Goal: Task Accomplishment & Management: Use online tool/utility

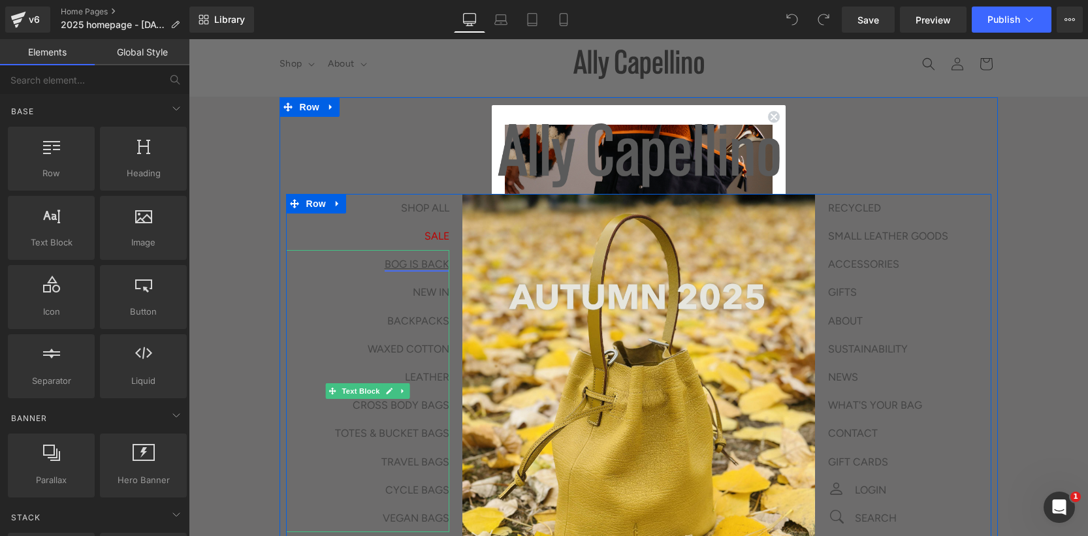
scroll to position [9, 0]
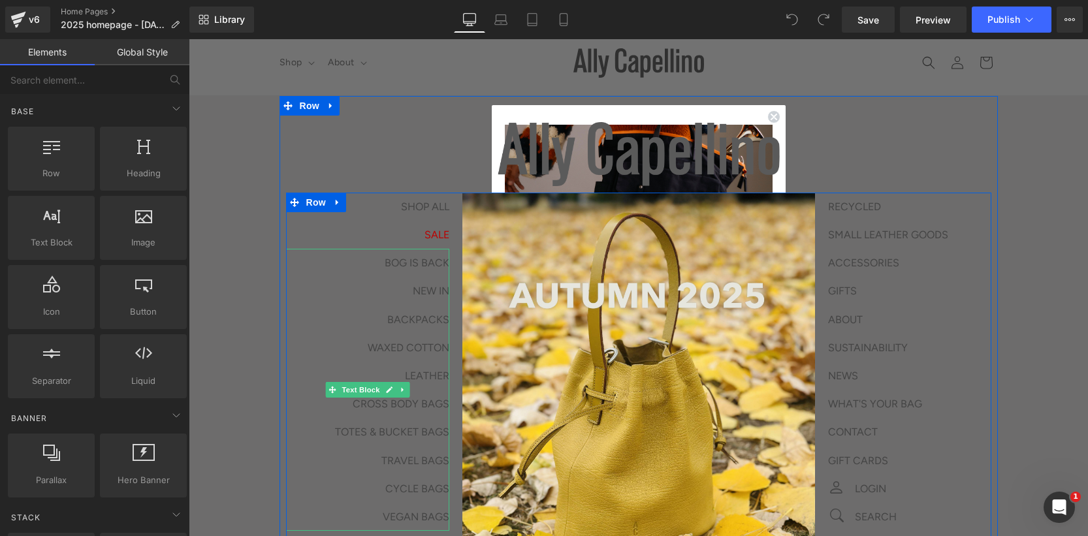
click at [351, 276] on p "BOG IS BACK" at bounding box center [367, 263] width 163 height 28
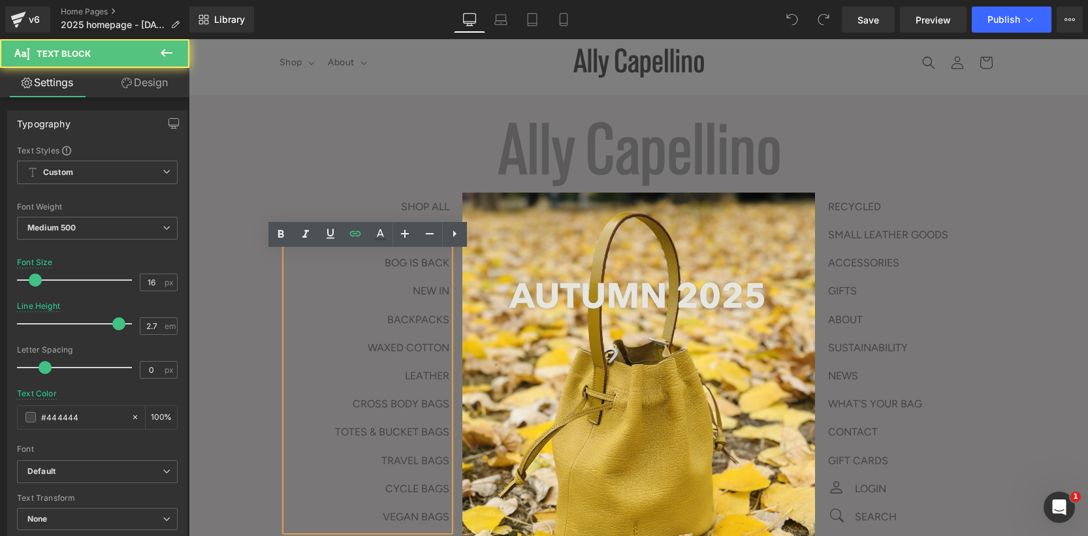
scroll to position [6, 0]
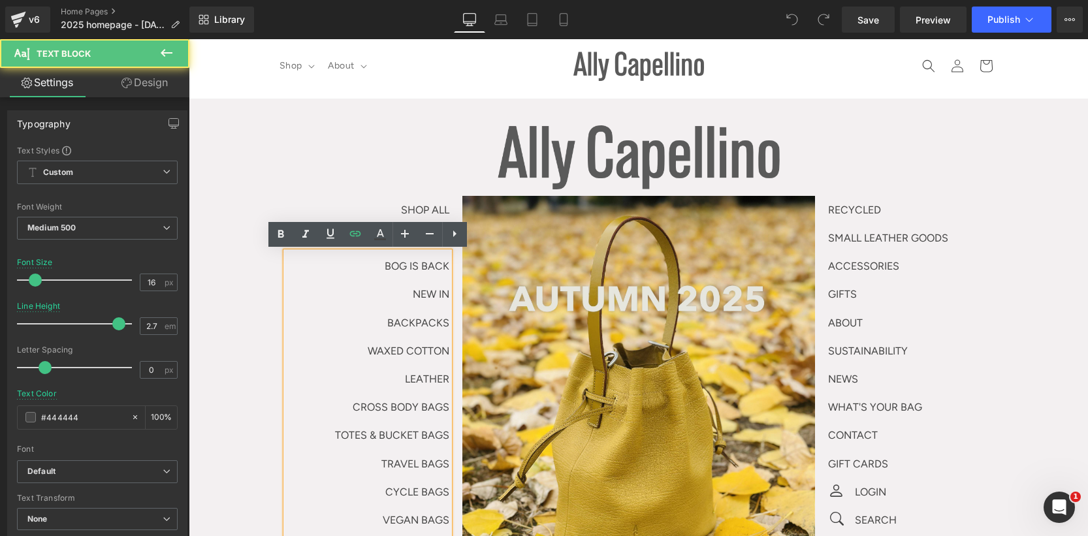
click at [369, 260] on p "BOG IS BACK" at bounding box center [367, 266] width 163 height 28
drag, startPoint x: 377, startPoint y: 266, endPoint x: 453, endPoint y: 268, distance: 76.4
click at [453, 268] on div "SHOP ALL Text Block SALE Text Block BOG IS BACK NEW IN BACKPACKS WAXED COTTON L…" at bounding box center [374, 365] width 176 height 338
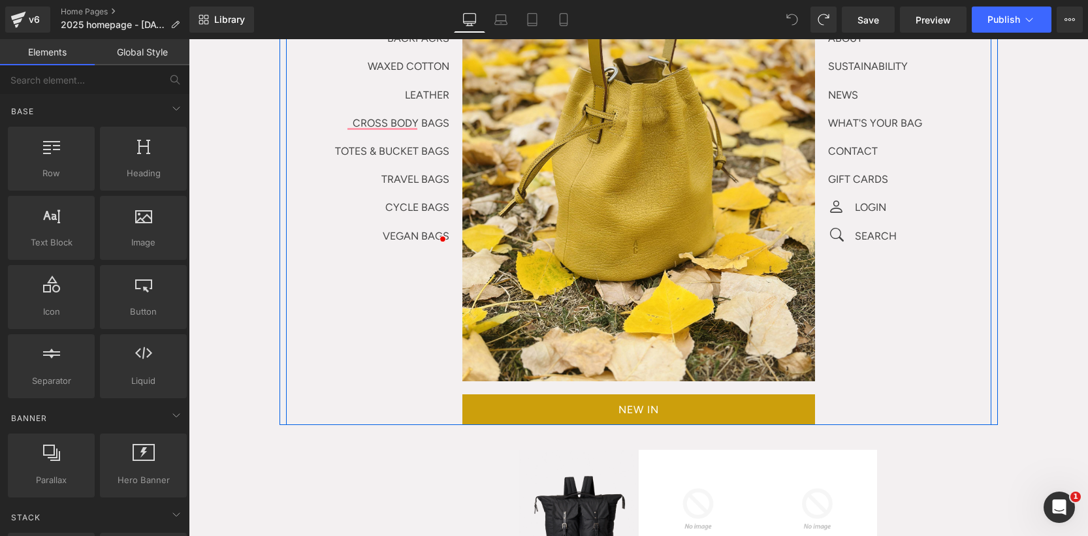
scroll to position [261, 0]
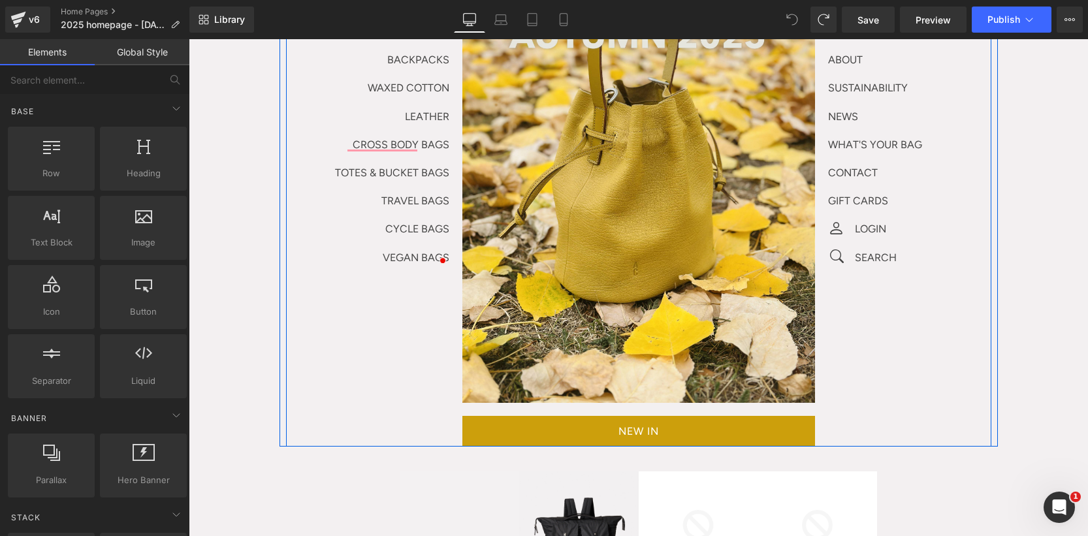
click at [418, 163] on p "TOTES & BUCKET BAGS" at bounding box center [367, 173] width 163 height 28
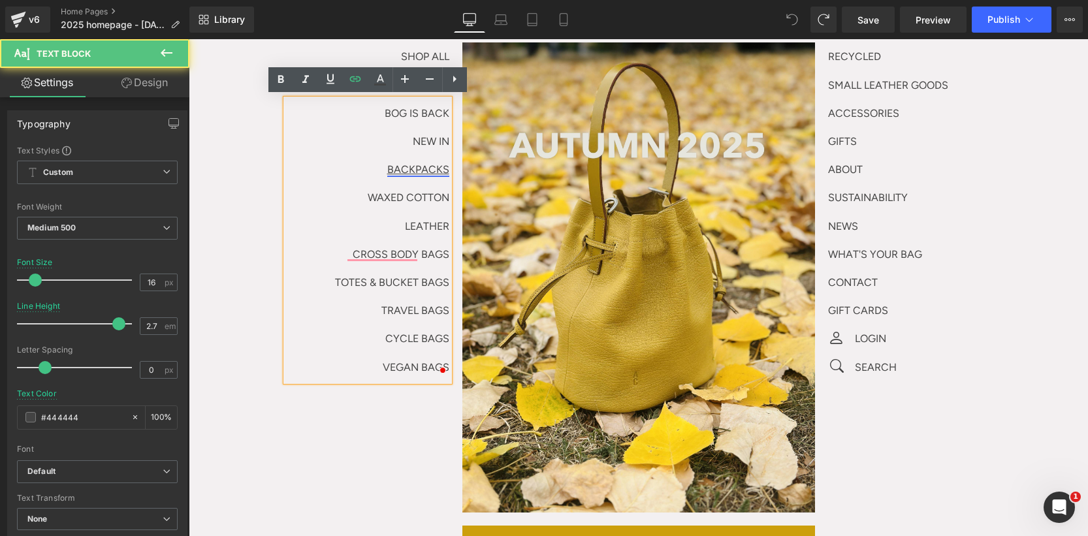
scroll to position [151, 0]
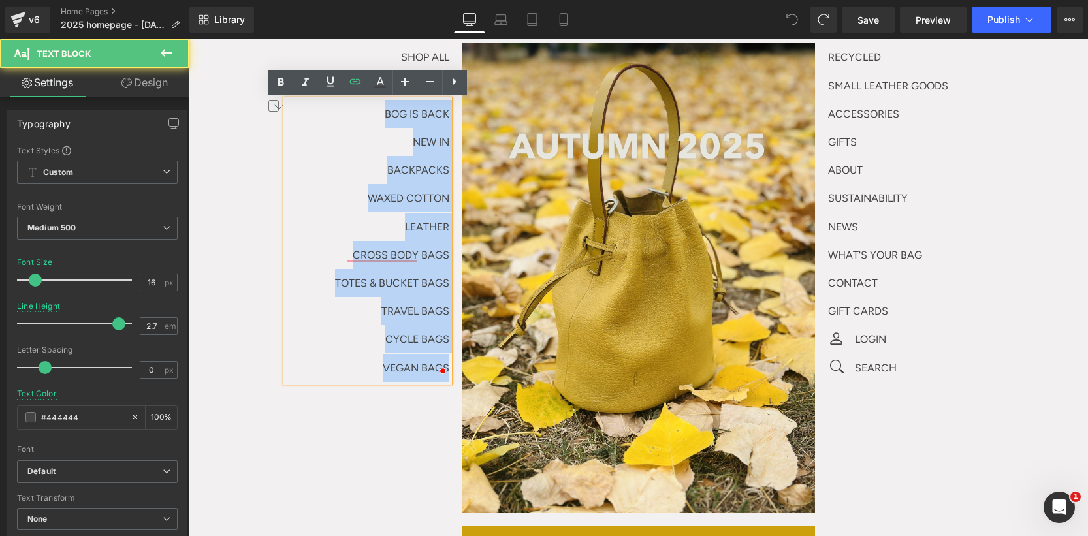
drag, startPoint x: 377, startPoint y: 116, endPoint x: 450, endPoint y: 118, distance: 73.1
click at [449, 118] on div "BOG IS BACK NEW IN BACKPACKS WAXED COTTON LEATHER CROSS BODY BAGS TOTES & BUCKE…" at bounding box center [367, 241] width 163 height 282
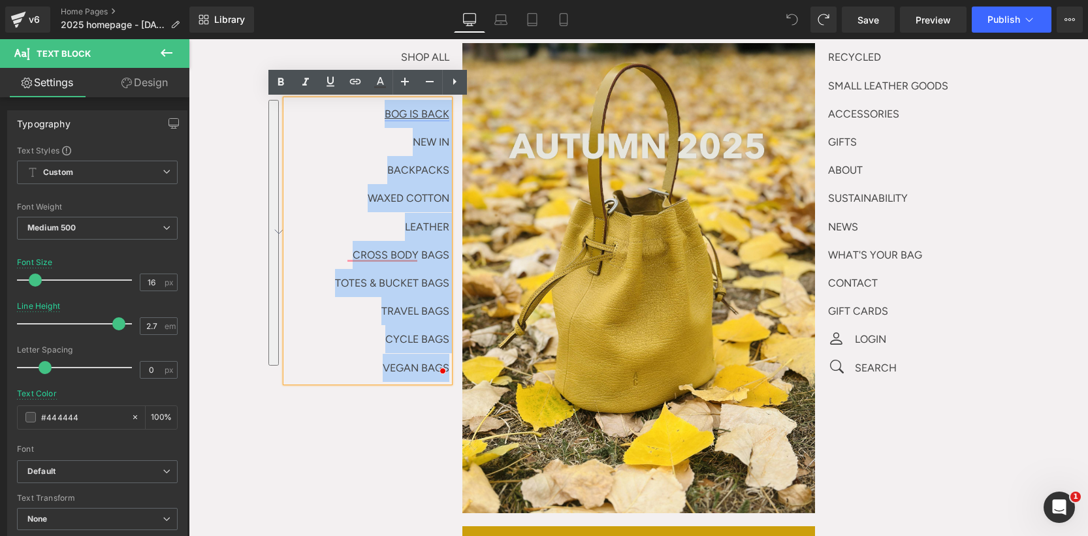
click at [448, 118] on link "BOG IS BACK" at bounding box center [417, 114] width 65 height 12
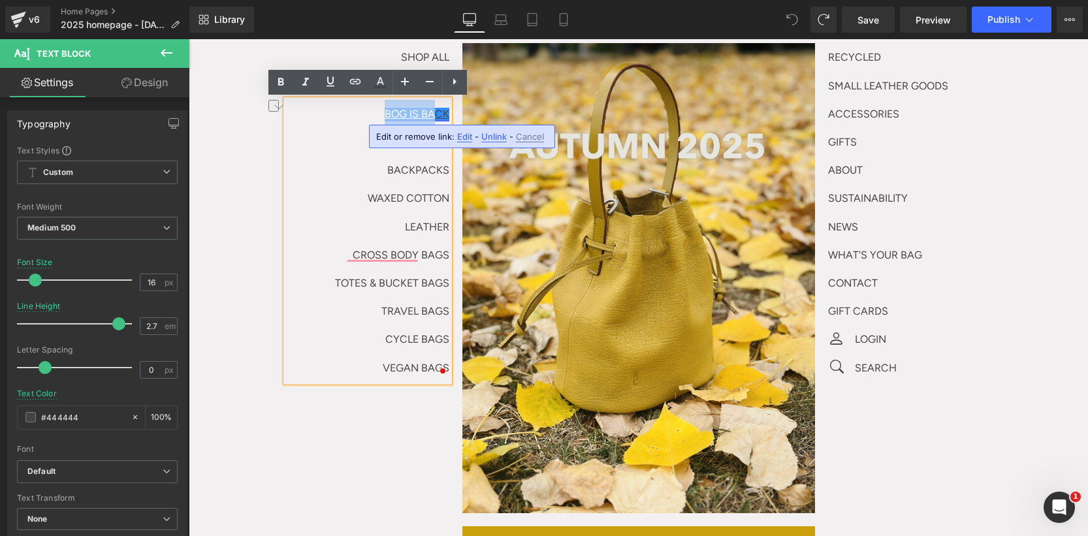
drag, startPoint x: 374, startPoint y: 117, endPoint x: 432, endPoint y: 116, distance: 58.1
click at [432, 116] on p "BOG IS BACK" at bounding box center [367, 114] width 163 height 28
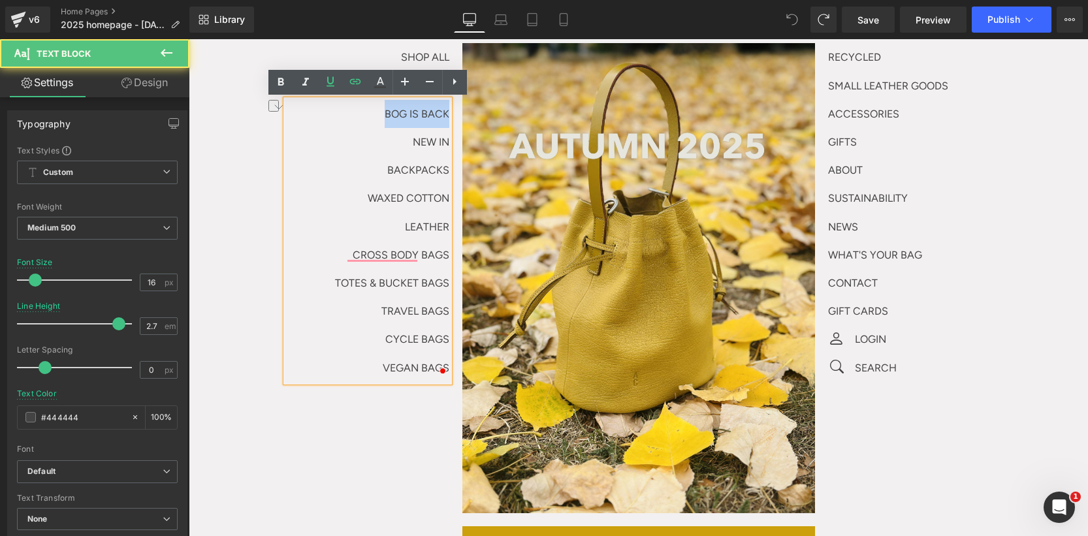
drag, startPoint x: 403, startPoint y: 111, endPoint x: 458, endPoint y: 114, distance: 54.9
click at [458, 114] on div "SHOP ALL Text Block SALE Text Block BOG IS BACK NEW IN BACKPACKS WAXED COTTON L…" at bounding box center [374, 212] width 176 height 338
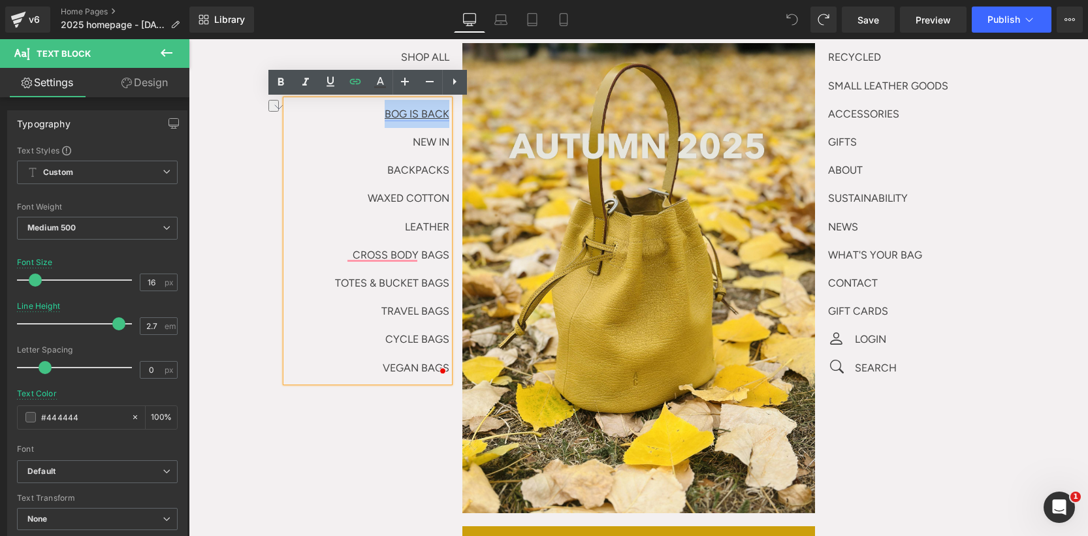
copy link "BOG IS BACK"
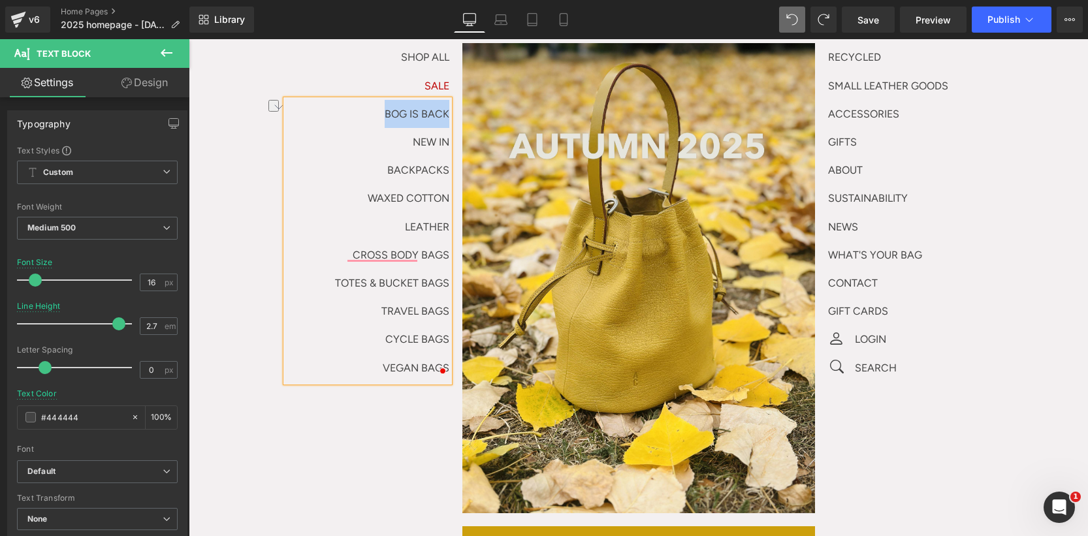
drag, startPoint x: 435, startPoint y: 123, endPoint x: 443, endPoint y: 123, distance: 7.2
click at [435, 123] on p "BOG IS BACK" at bounding box center [367, 114] width 163 height 28
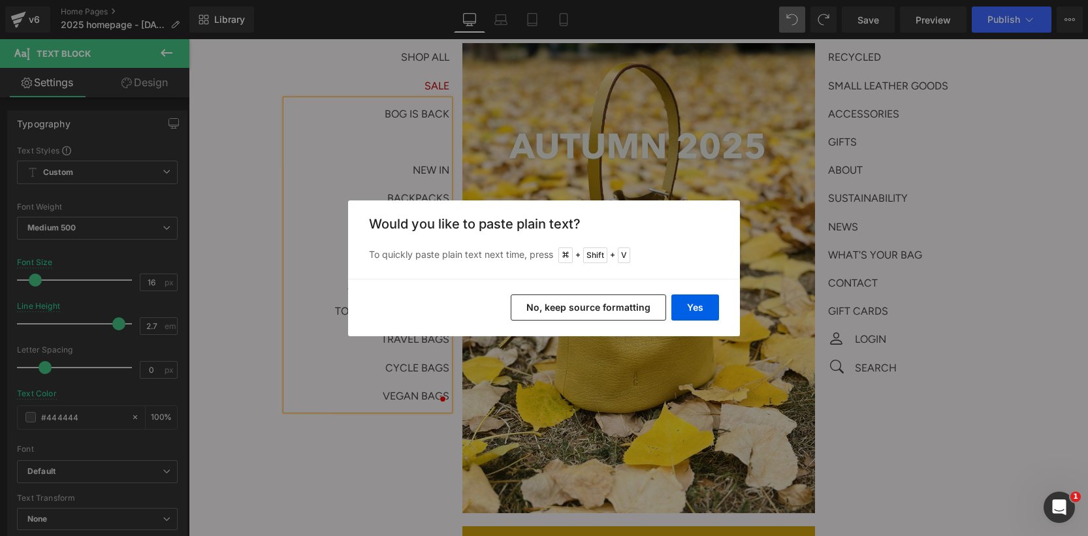
click at [643, 310] on button "No, keep source formatting" at bounding box center [588, 307] width 155 height 26
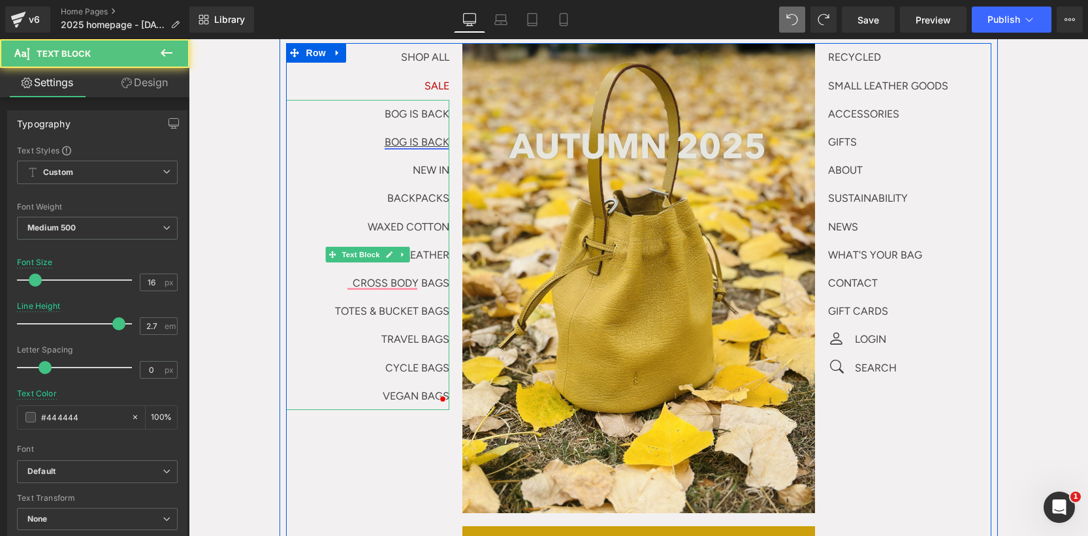
click at [424, 136] on link "BOG IS BACK" at bounding box center [417, 142] width 65 height 12
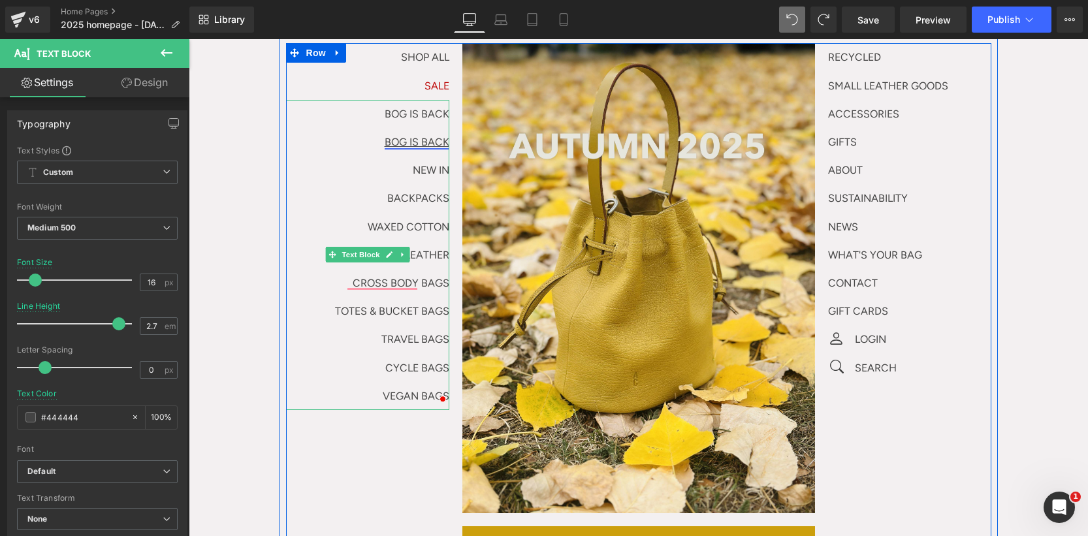
click at [398, 140] on link "BOG IS BACK" at bounding box center [417, 142] width 65 height 12
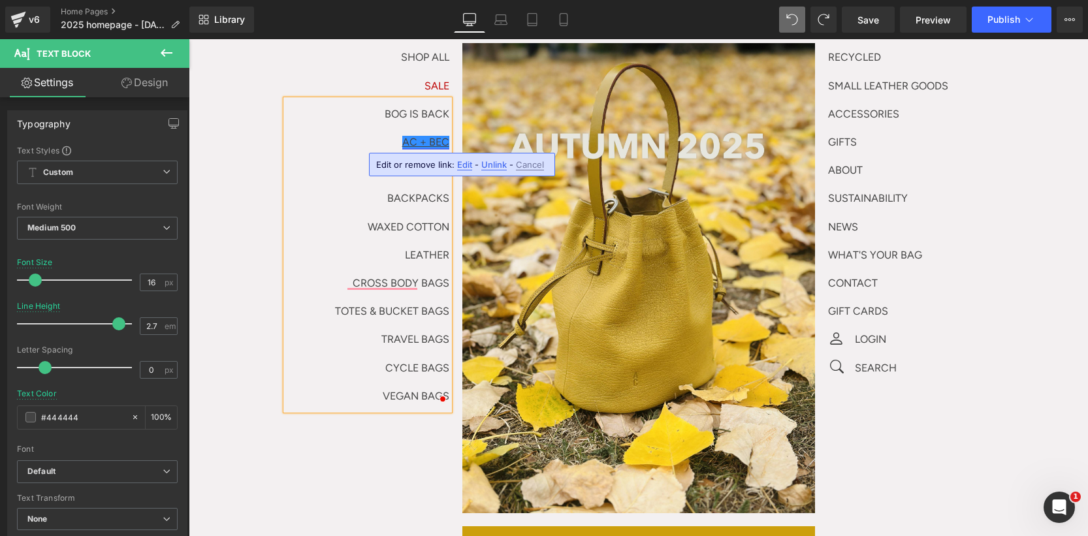
click at [462, 168] on span "Edit" at bounding box center [464, 164] width 15 height 11
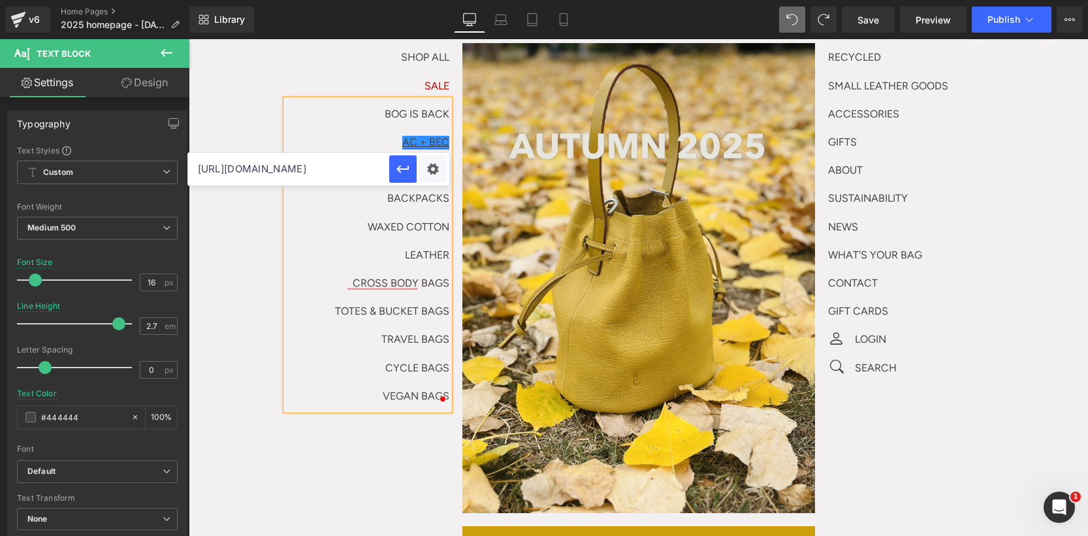
click at [312, 170] on input "[URL][DOMAIN_NAME]" at bounding box center [288, 169] width 201 height 33
paste input "BOG IS BACK"
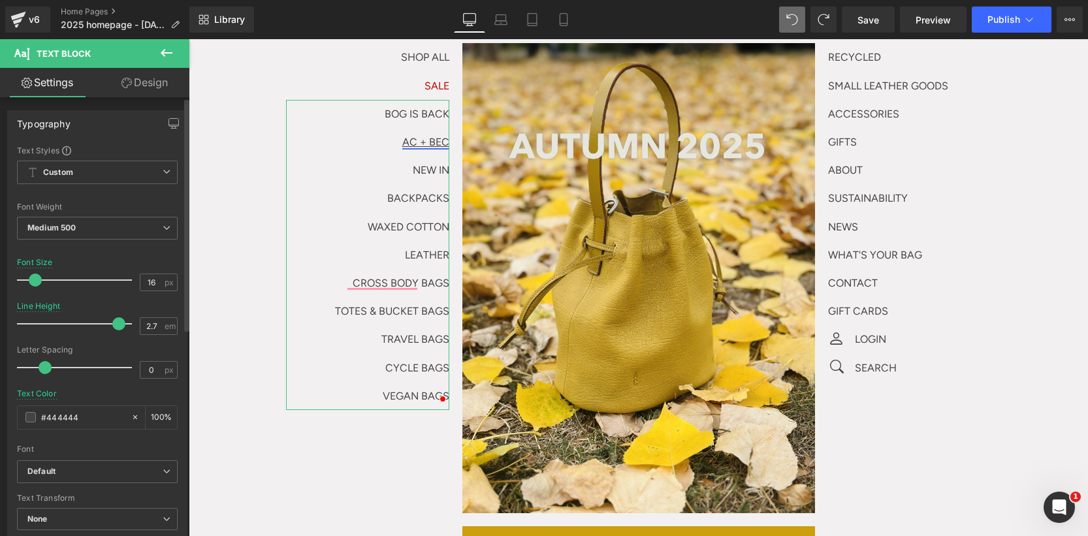
click at [155, 0] on div "You are previewing how the will restyle your page. You can not edit Elements in…" at bounding box center [544, 0] width 1088 height 0
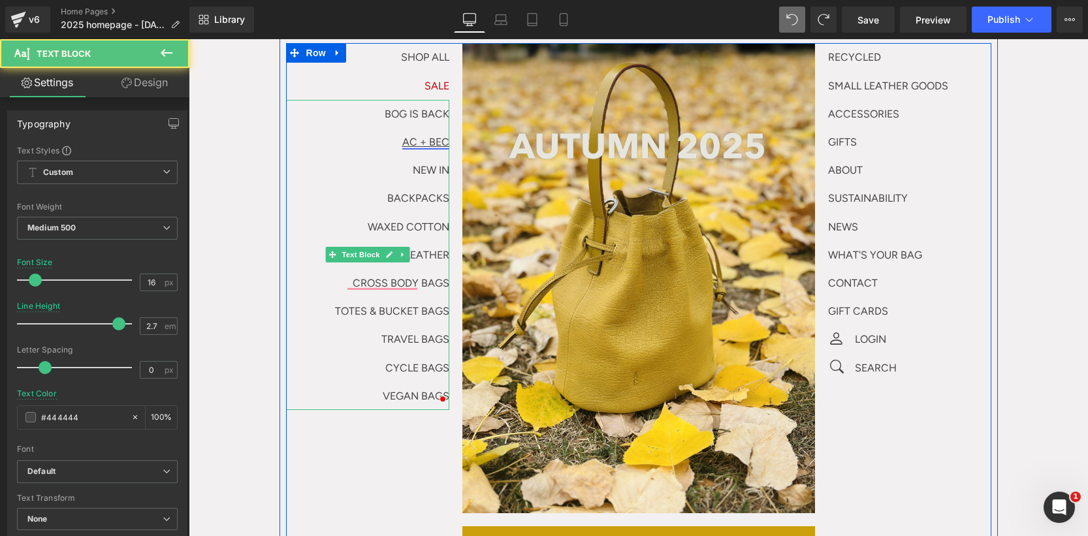
click at [415, 144] on link "AC + BEC" at bounding box center [425, 142] width 47 height 12
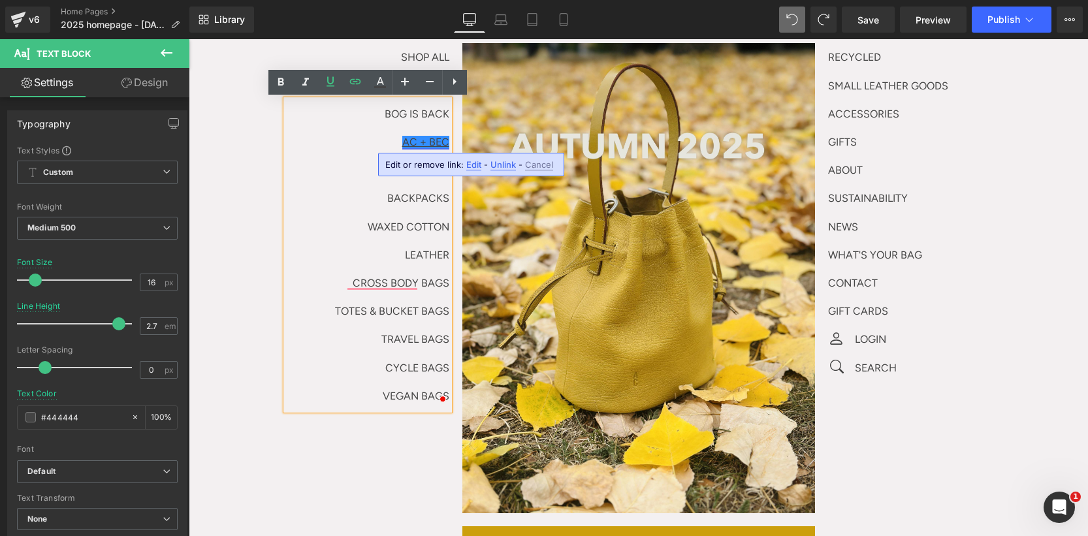
click at [469, 165] on span "Edit" at bounding box center [473, 164] width 15 height 11
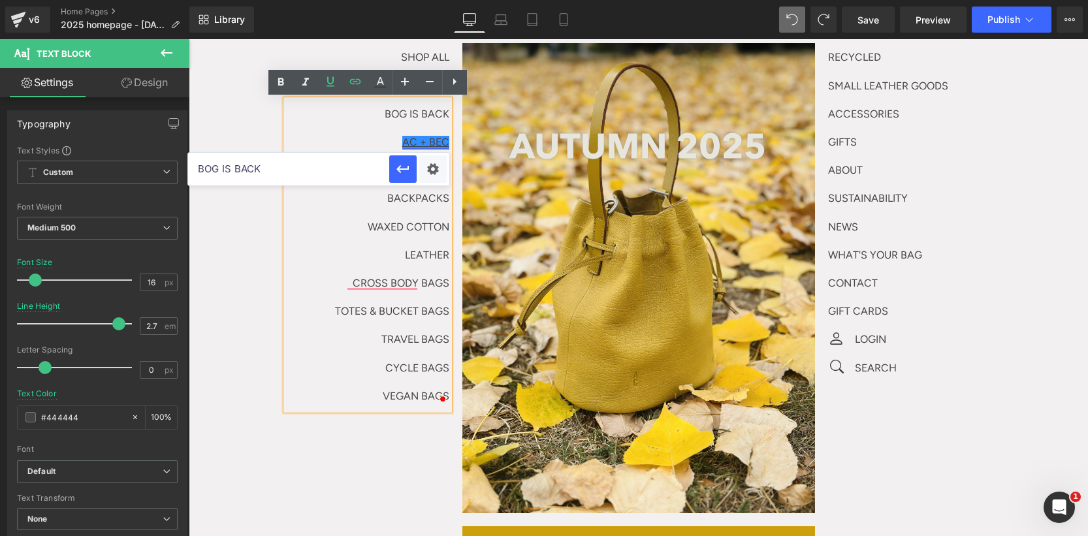
click at [345, 172] on input "BOG IS BACK" at bounding box center [288, 169] width 201 height 33
paste input "styling-by-[PERSON_NAME]-x-ally-[PERSON_NAME]"
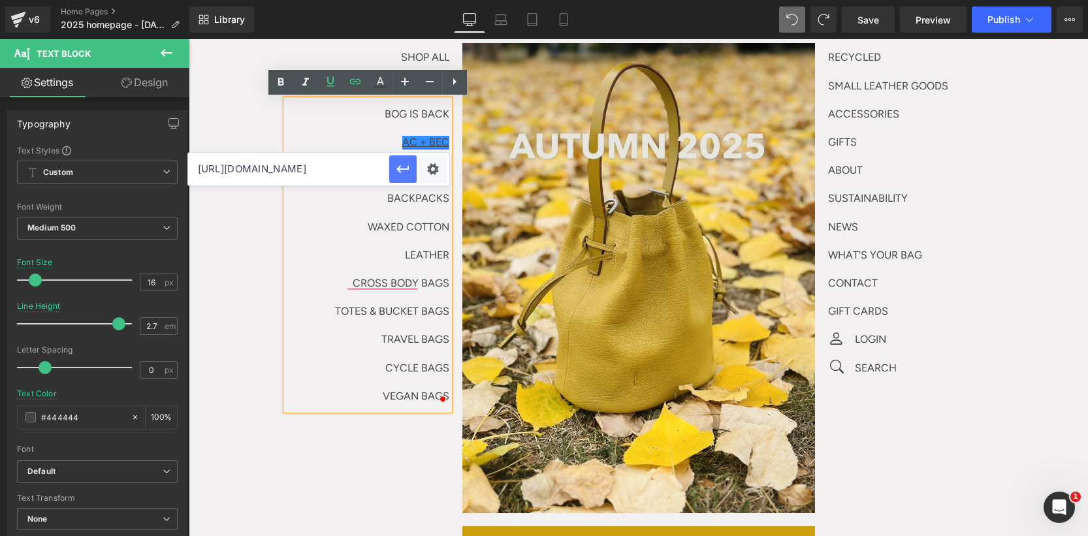
type input "[URL][DOMAIN_NAME]"
click at [407, 173] on icon "button" at bounding box center [403, 169] width 16 height 16
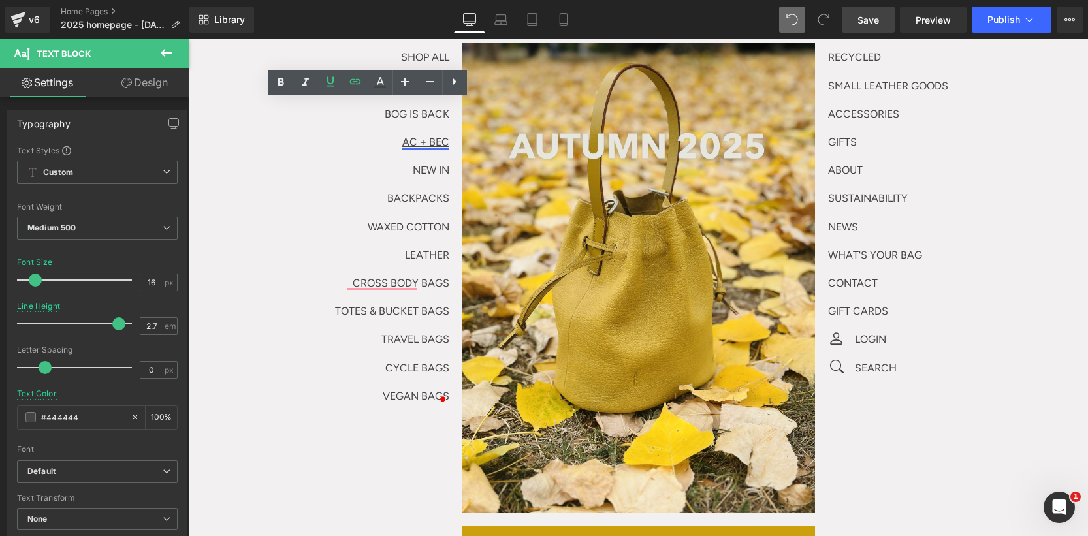
click at [860, 17] on span "Save" at bounding box center [868, 20] width 22 height 14
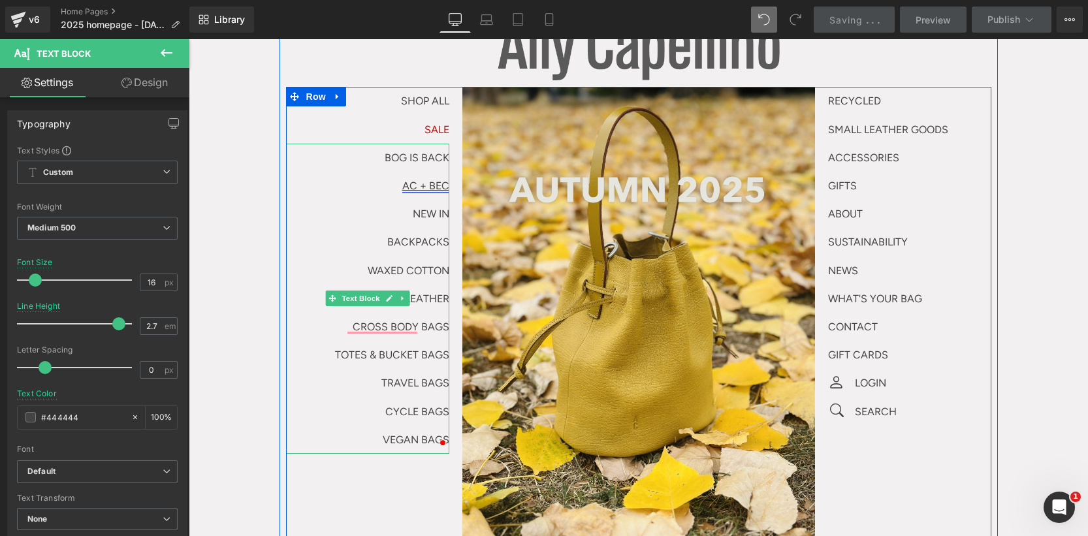
scroll to position [106, 0]
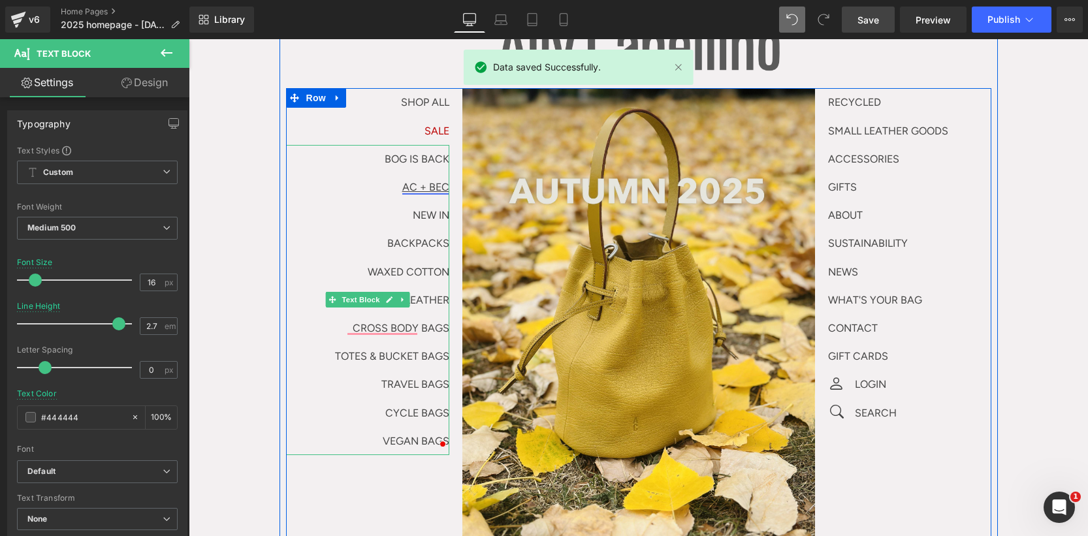
click at [423, 176] on p "AC + BEC" at bounding box center [367, 187] width 163 height 28
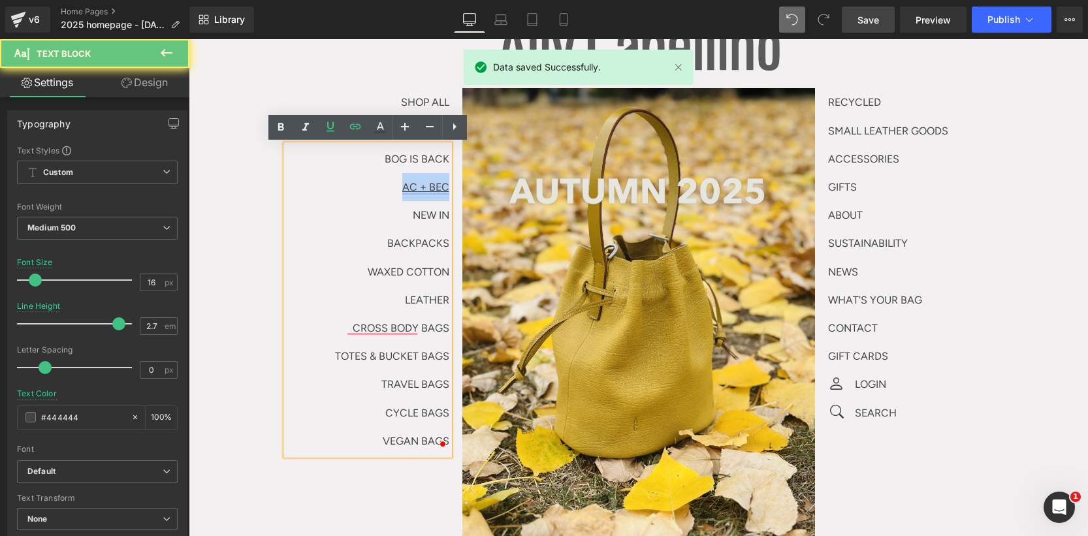
drag, startPoint x: 401, startPoint y: 189, endPoint x: 454, endPoint y: 189, distance: 53.5
click at [454, 189] on div "SHOP ALL Text Block SALE Text Block BOG IS BACK AC + BEC NEW IN BACKPACKS WAXED…" at bounding box center [374, 271] width 176 height 367
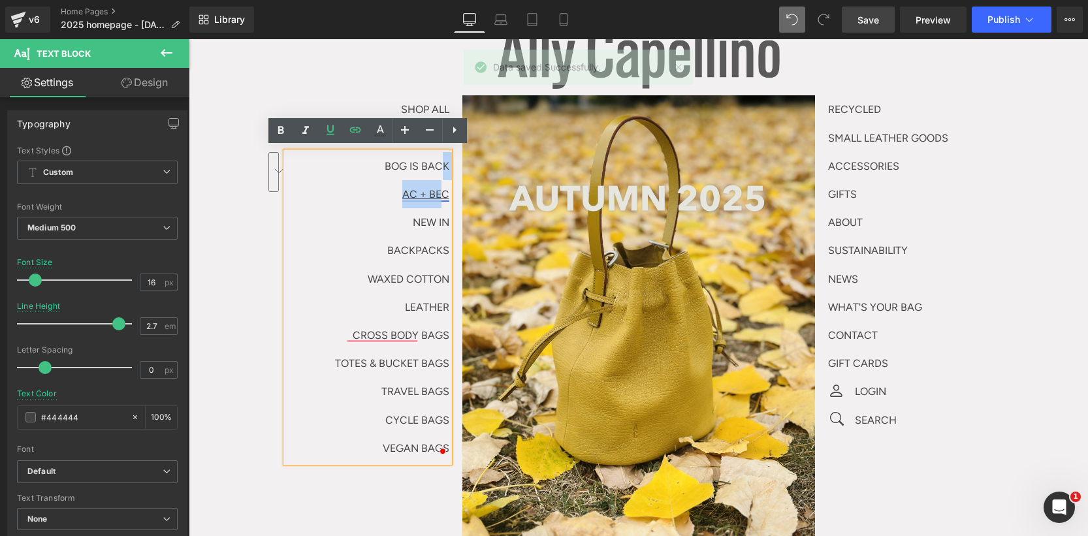
scroll to position [91, 0]
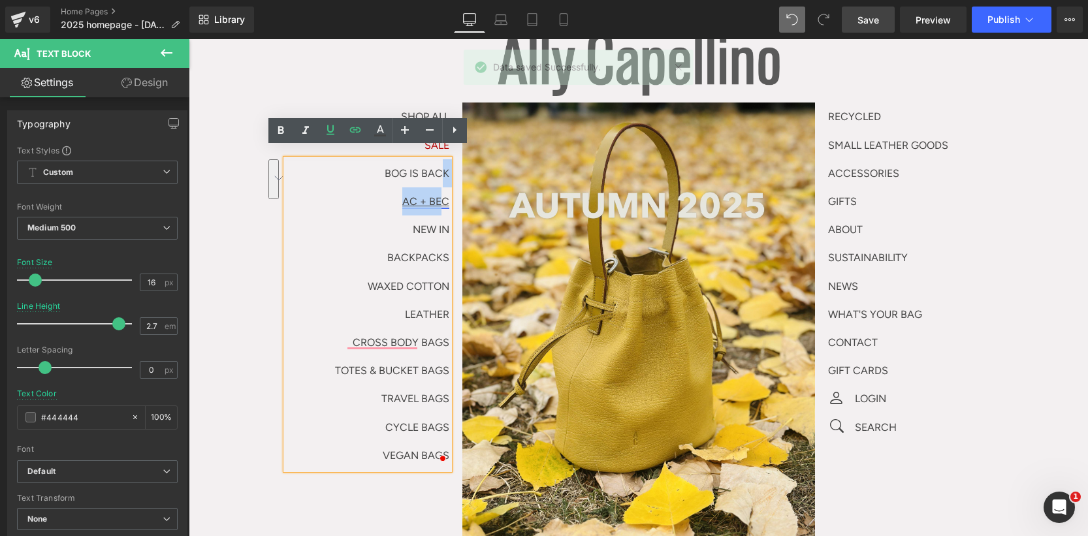
click at [445, 168] on div "BOG IS BACK AC + BEC NEW IN BACKPACKS WAXED COTTON LEATHER CROSS BODY BAGS TOTE…" at bounding box center [367, 314] width 163 height 310
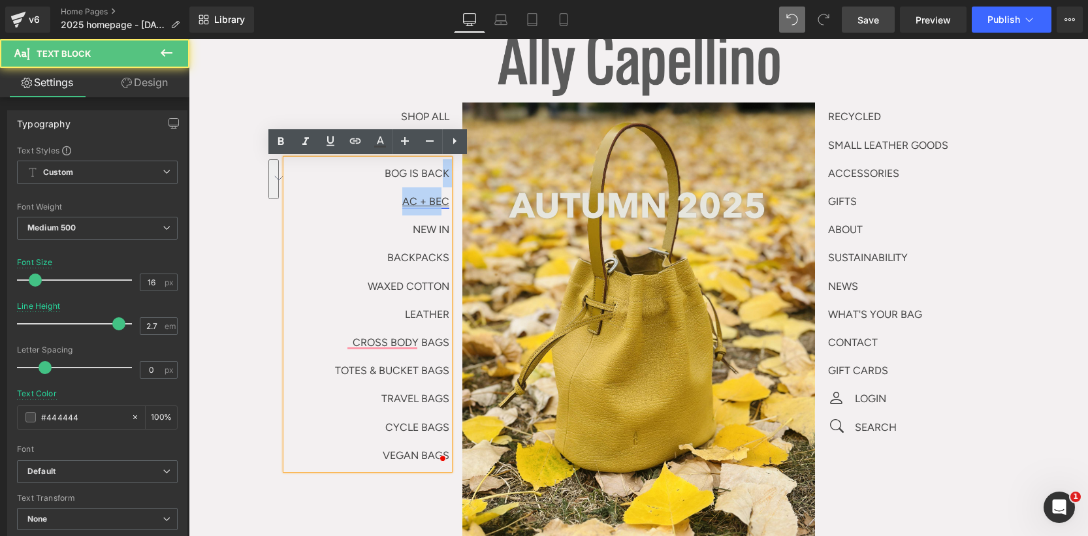
click at [430, 206] on link "AC + BEC" at bounding box center [425, 201] width 47 height 12
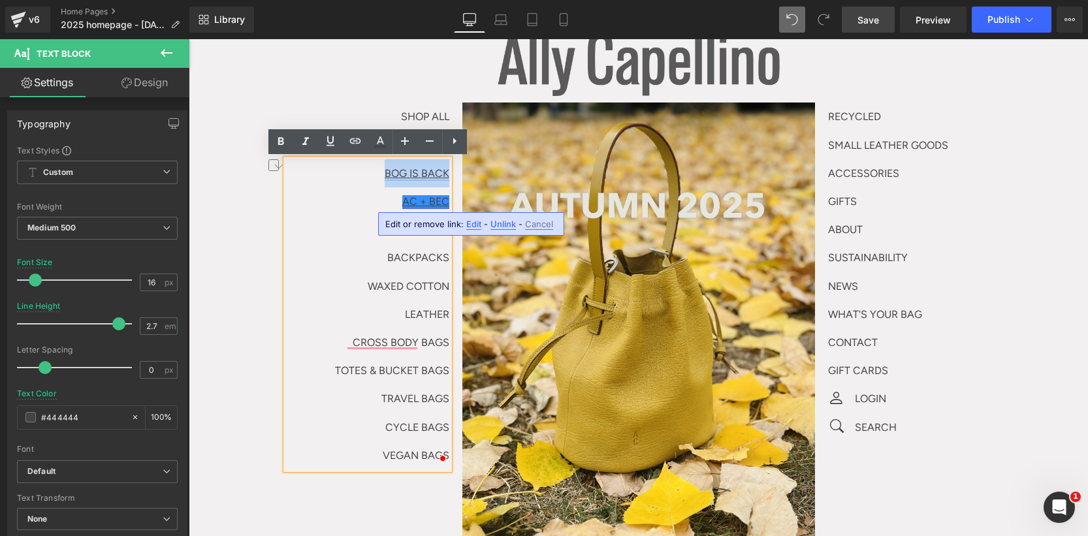
drag, startPoint x: 374, startPoint y: 174, endPoint x: 448, endPoint y: 175, distance: 73.8
click at [448, 175] on p "BOG IS BACK" at bounding box center [367, 173] width 163 height 28
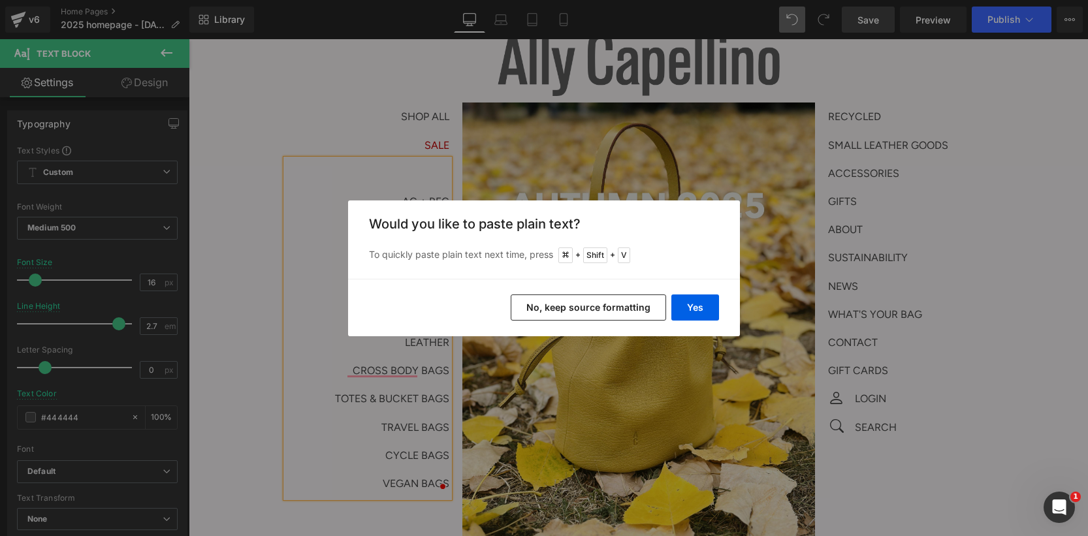
click at [573, 300] on button "No, keep source formatting" at bounding box center [588, 307] width 155 height 26
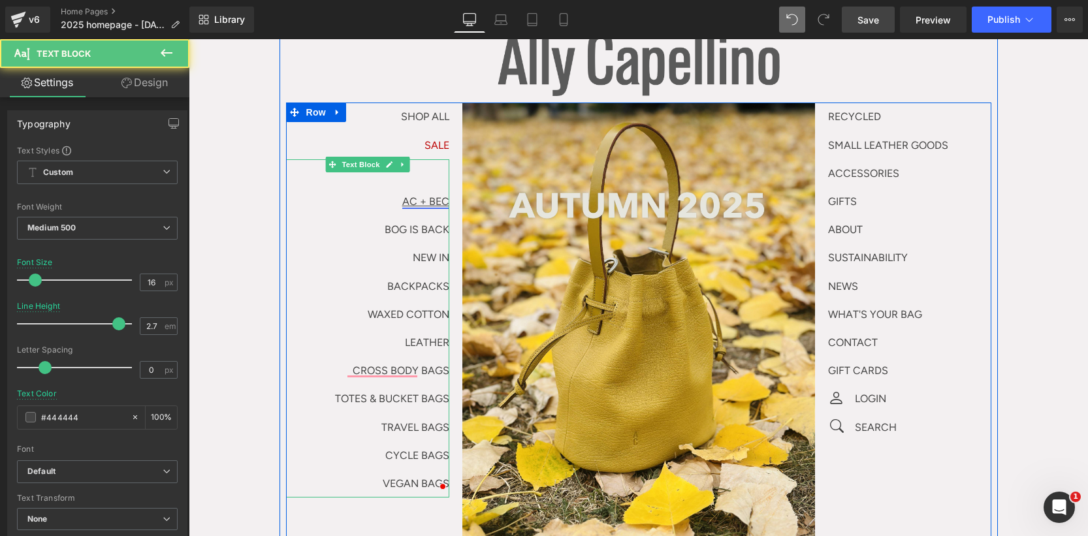
click at [433, 236] on p "BOG IS BACK" at bounding box center [367, 229] width 163 height 28
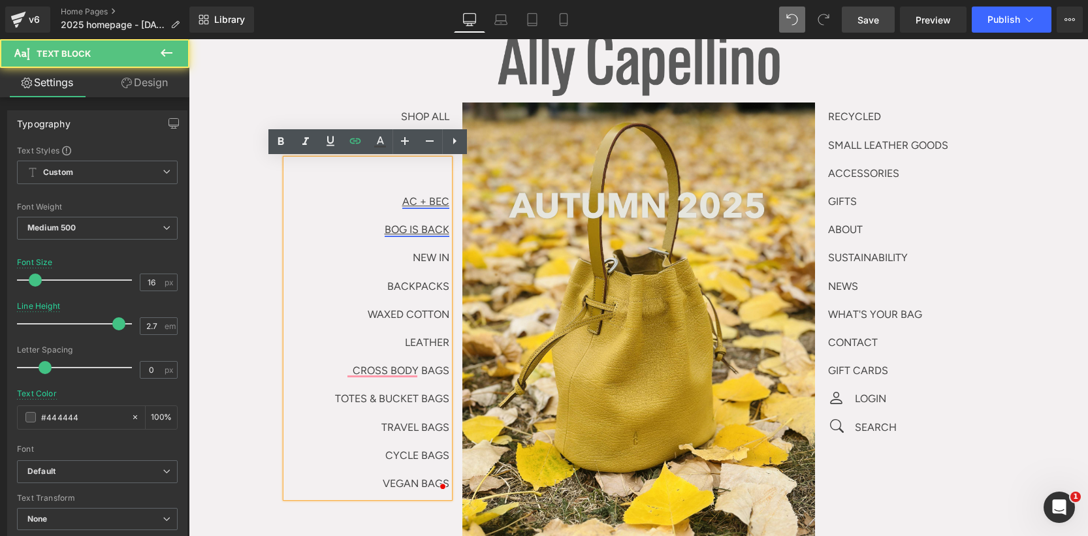
click at [433, 231] on link "BOG IS BACK" at bounding box center [417, 229] width 65 height 12
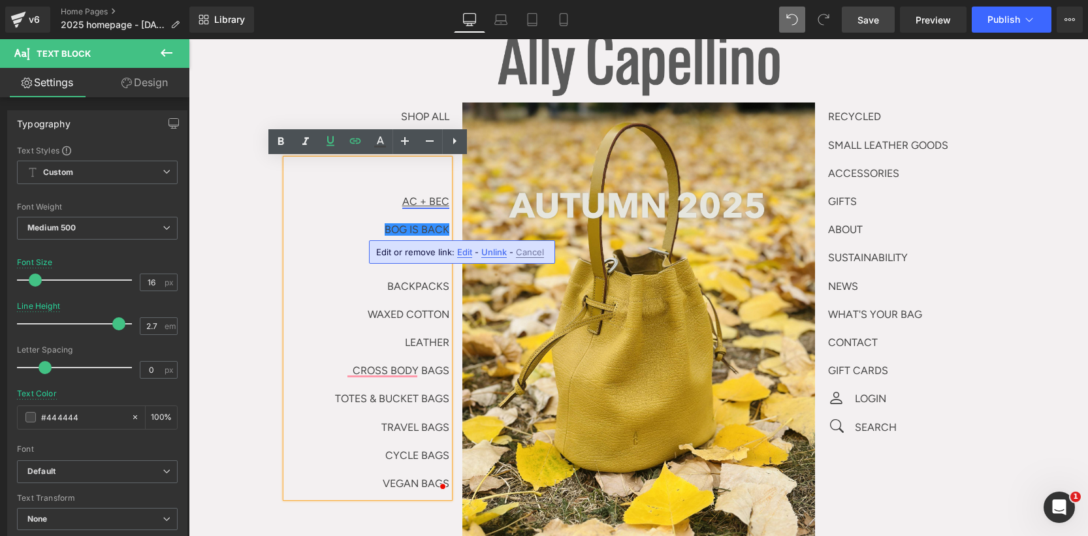
click at [422, 190] on p "AC + BEC" at bounding box center [367, 201] width 163 height 28
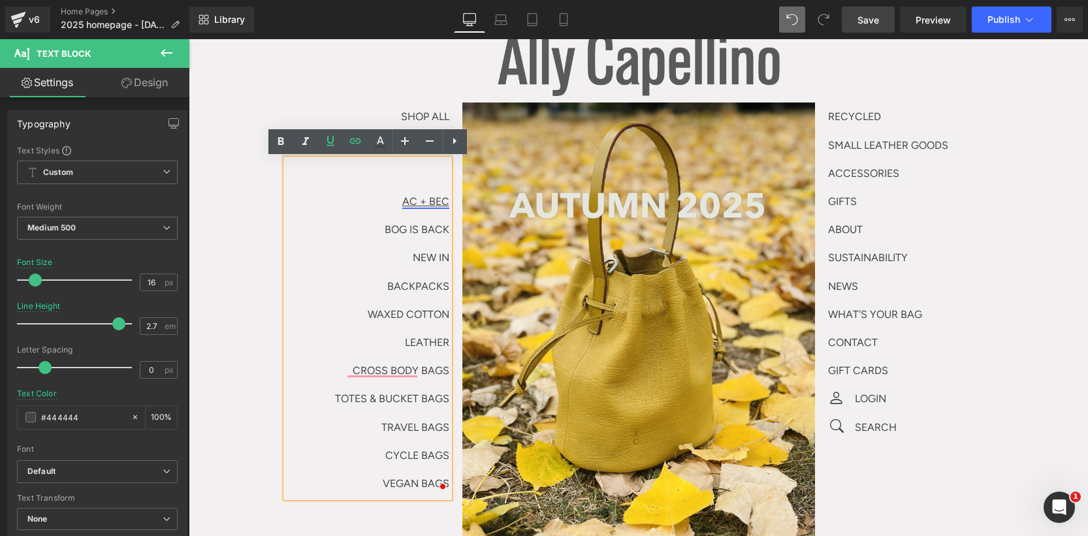
click at [439, 186] on div "AC + BEC BOG IS BACK NEW IN BACKPACKS WAXED COTTON LEATHER CROSS BODY BAGS TOTE…" at bounding box center [367, 328] width 163 height 338
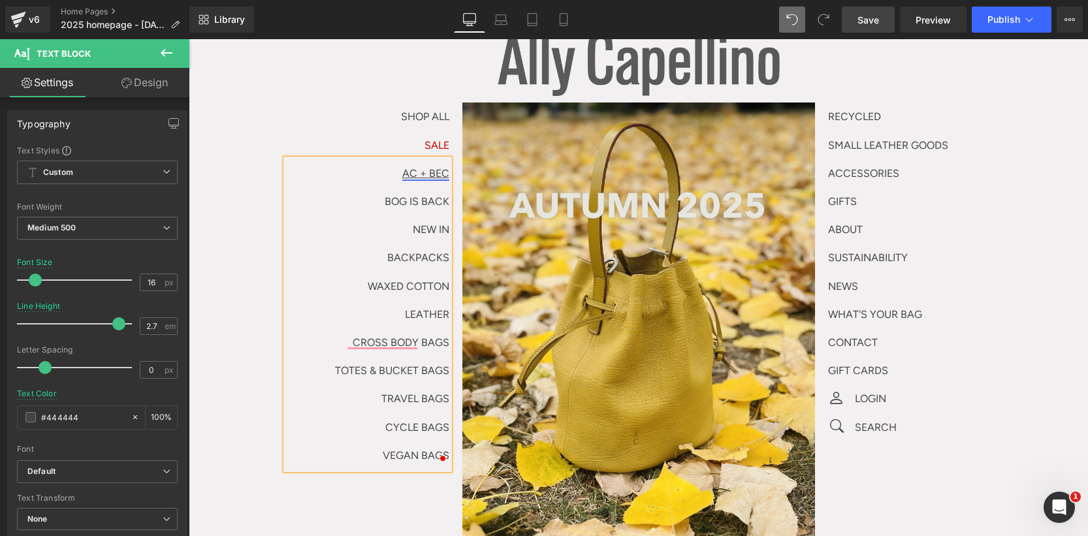
click at [887, 12] on link "Save" at bounding box center [868, 20] width 53 height 26
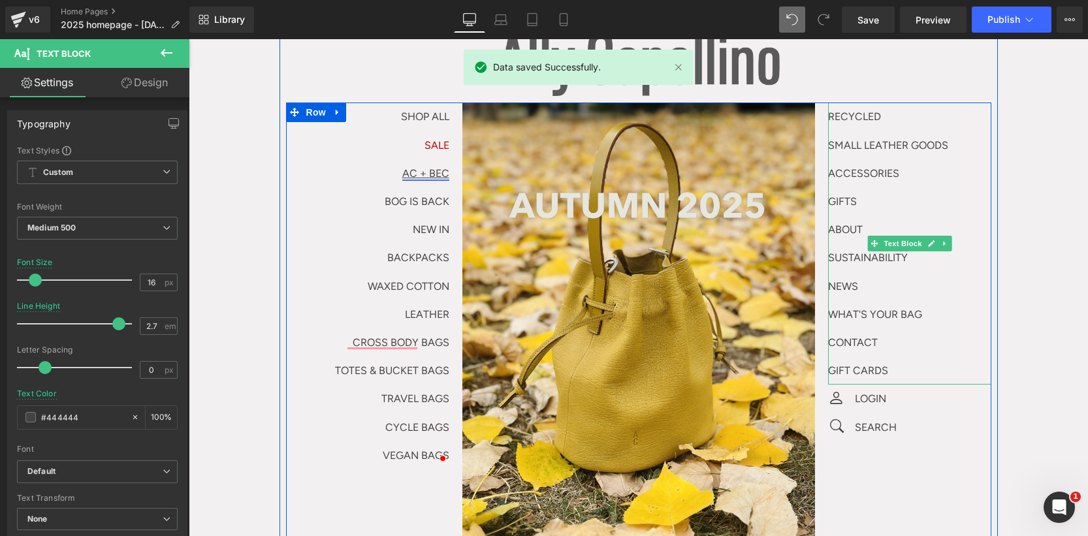
scroll to position [0, 0]
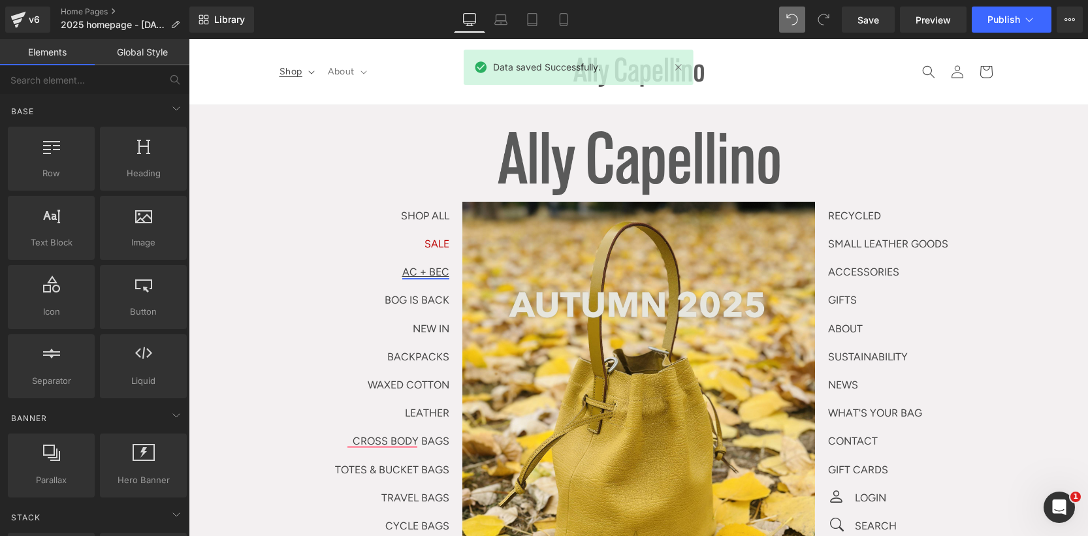
click at [312, 73] on icon at bounding box center [311, 72] width 6 height 3
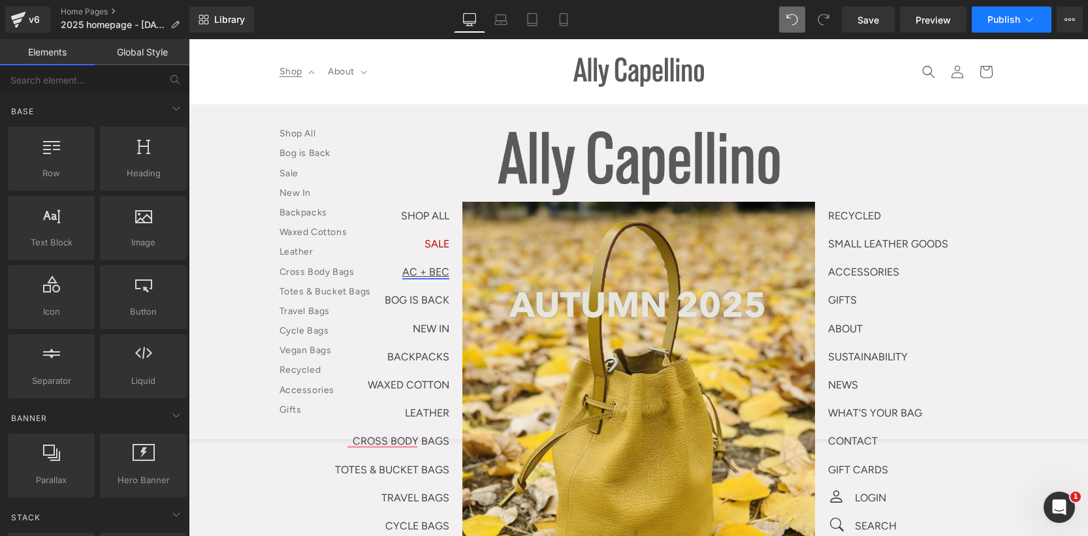
click at [1001, 17] on span "Publish" at bounding box center [1003, 19] width 33 height 10
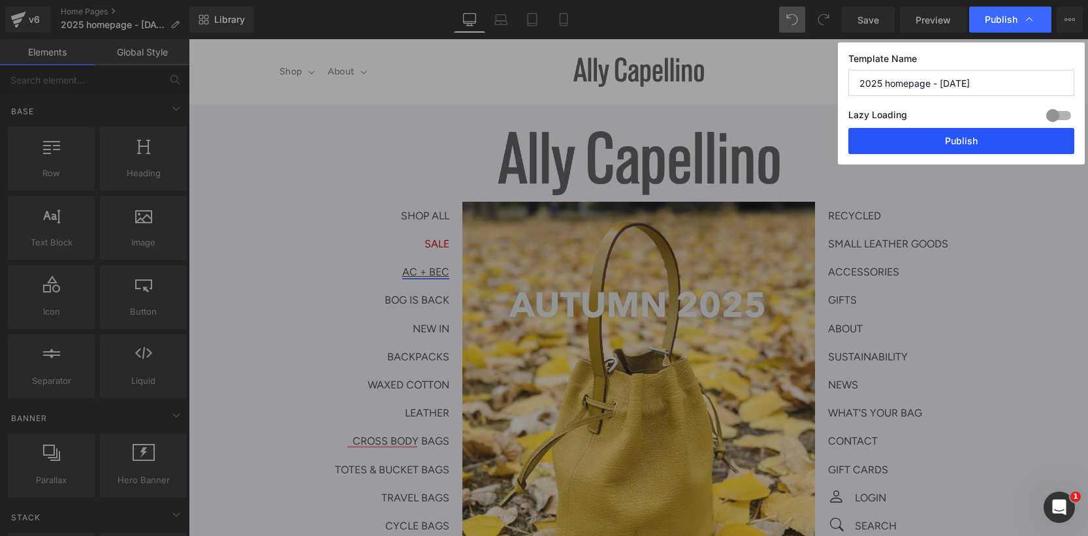
drag, startPoint x: 925, startPoint y: 140, endPoint x: 10, endPoint y: 204, distance: 917.5
click at [925, 140] on button "Publish" at bounding box center [961, 141] width 226 height 26
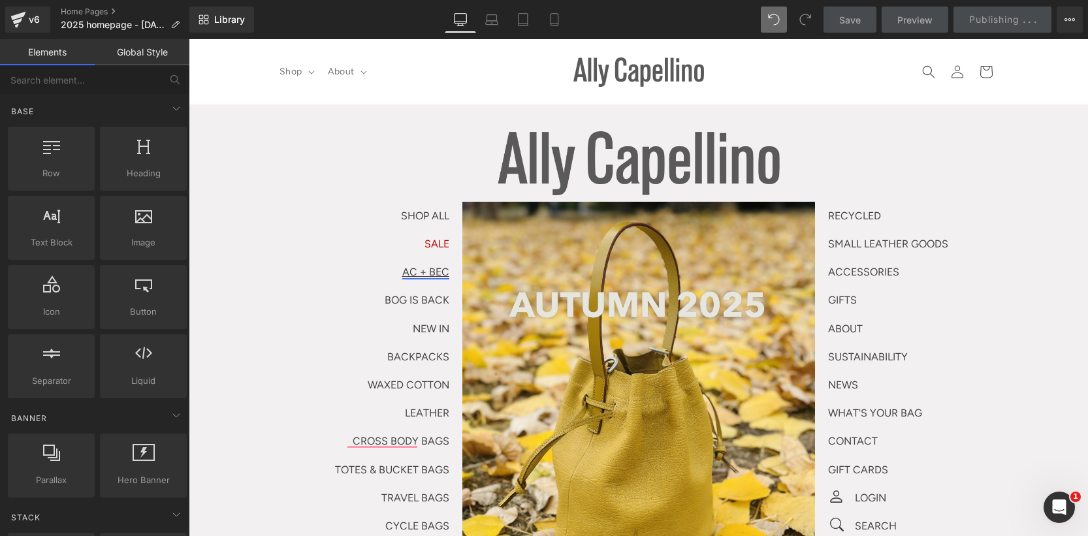
click at [748, 61] on header "Shop Shop Shop All Bog is Back Sale New In Backpacks Waxed Cottons" at bounding box center [638, 71] width 783 height 65
click at [398, 66] on nav "Shop Shop All Bog is Back Sale New In Backpacks Waxed Cottons Leather Cross Bod…" at bounding box center [414, 71] width 284 height 27
click at [311, 73] on icon at bounding box center [311, 72] width 6 height 3
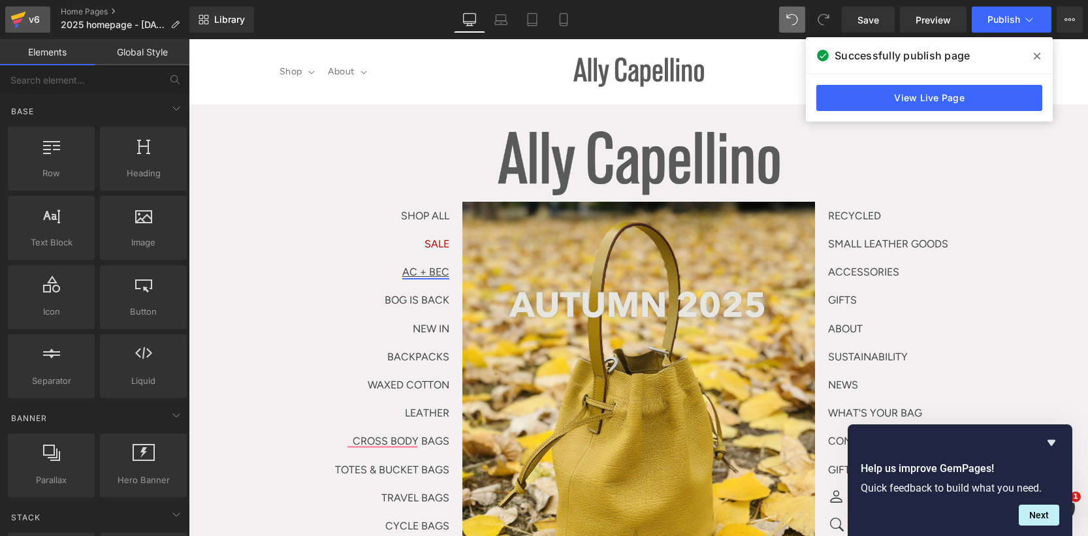
click at [25, 22] on icon at bounding box center [18, 19] width 16 height 33
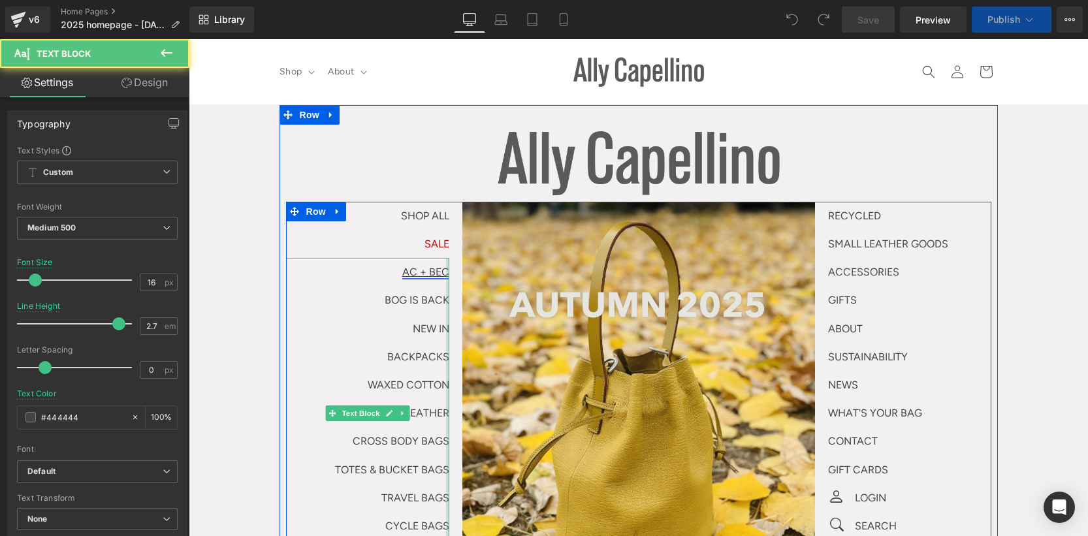
click at [424, 266] on link "AC + BEC" at bounding box center [425, 272] width 47 height 12
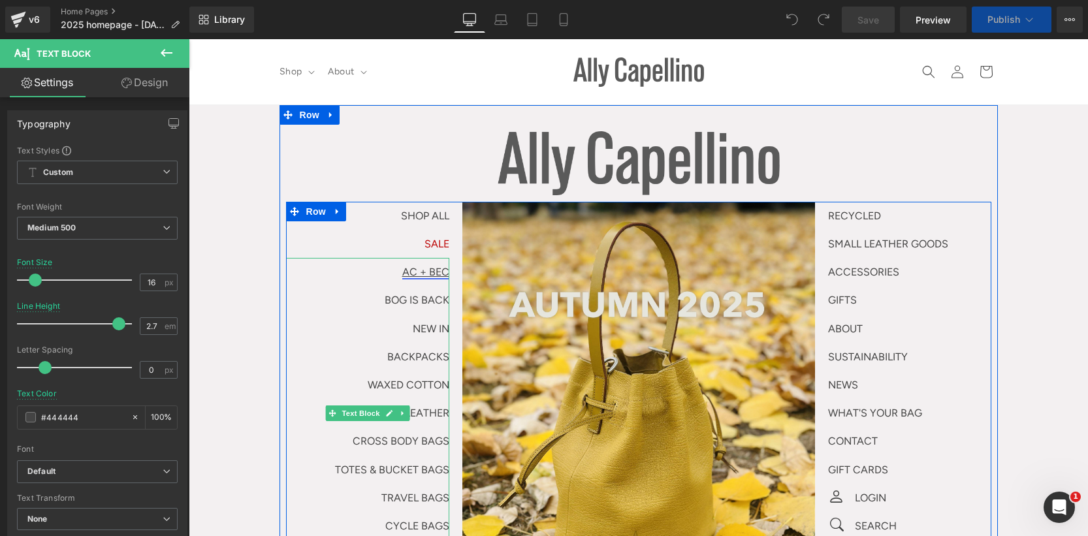
click at [418, 272] on link "AC + BEC" at bounding box center [425, 272] width 47 height 12
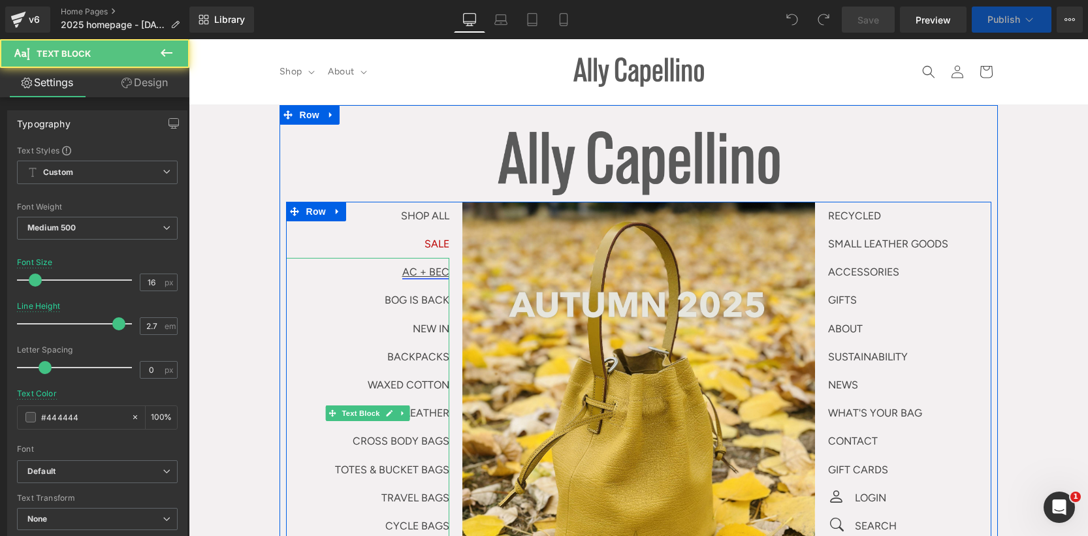
click at [418, 272] on link "AC + BEC" at bounding box center [425, 272] width 47 height 12
click at [411, 304] on link "BOG IS BACK" at bounding box center [417, 300] width 65 height 12
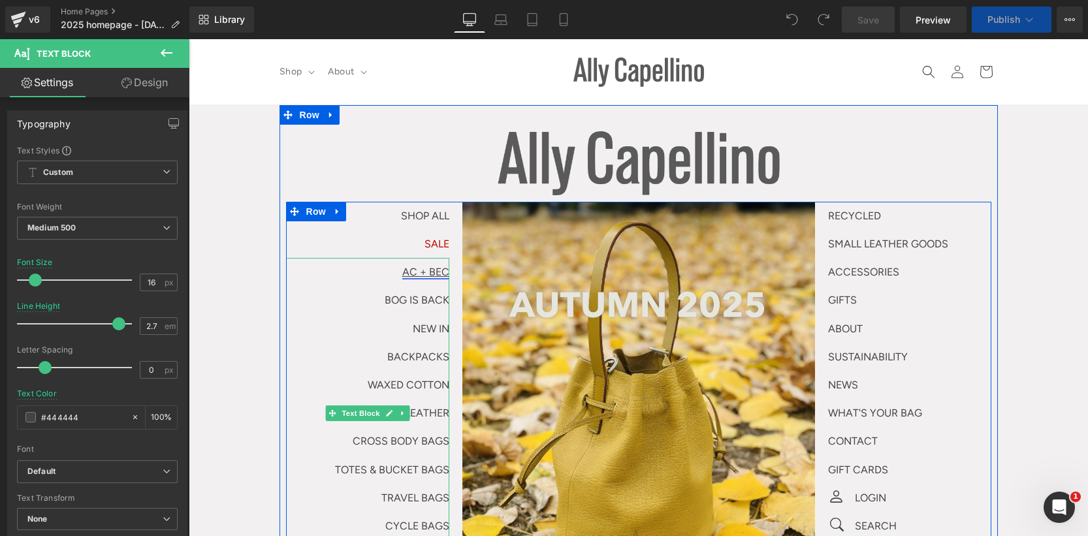
click at [411, 264] on p "AC + BEC" at bounding box center [367, 272] width 163 height 28
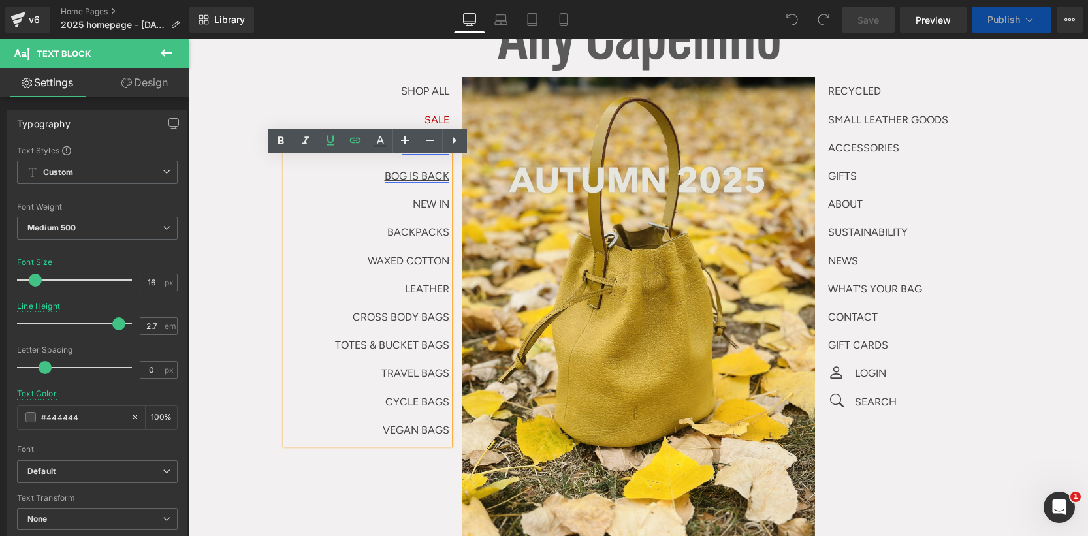
scroll to position [114, 0]
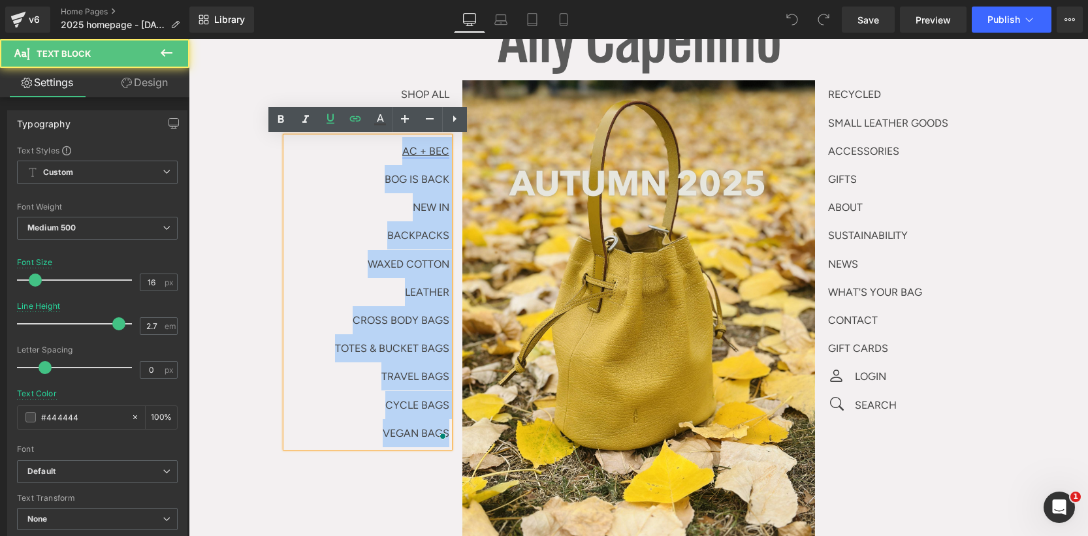
drag, startPoint x: 405, startPoint y: 155, endPoint x: 449, endPoint y: 155, distance: 43.7
click at [449, 155] on div "AC + BEC BOG IS BACK NEW IN BACKPACKS WAXED COTTON LEATHER CROSS BODY BAGS TOTE…" at bounding box center [367, 292] width 163 height 310
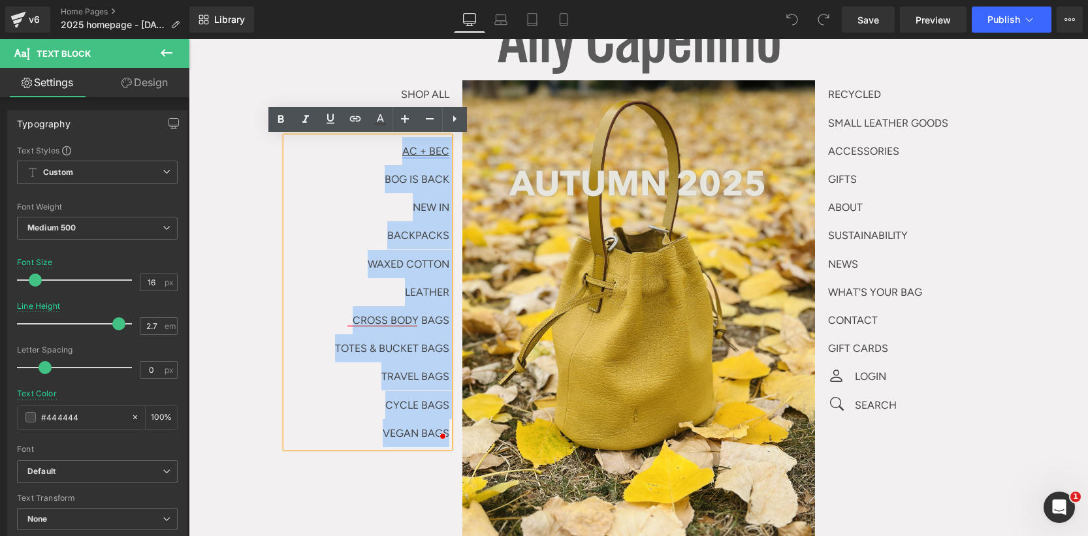
click at [351, 153] on p "AC + BEC" at bounding box center [367, 151] width 163 height 28
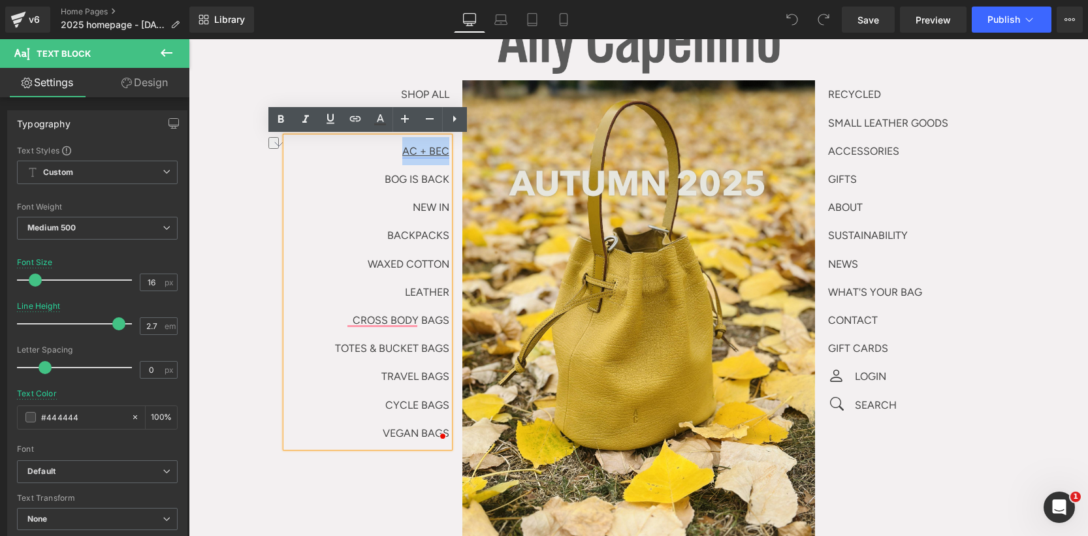
drag, startPoint x: 407, startPoint y: 151, endPoint x: 447, endPoint y: 151, distance: 39.8
click at [447, 151] on p "AC + BEC" at bounding box center [367, 151] width 163 height 28
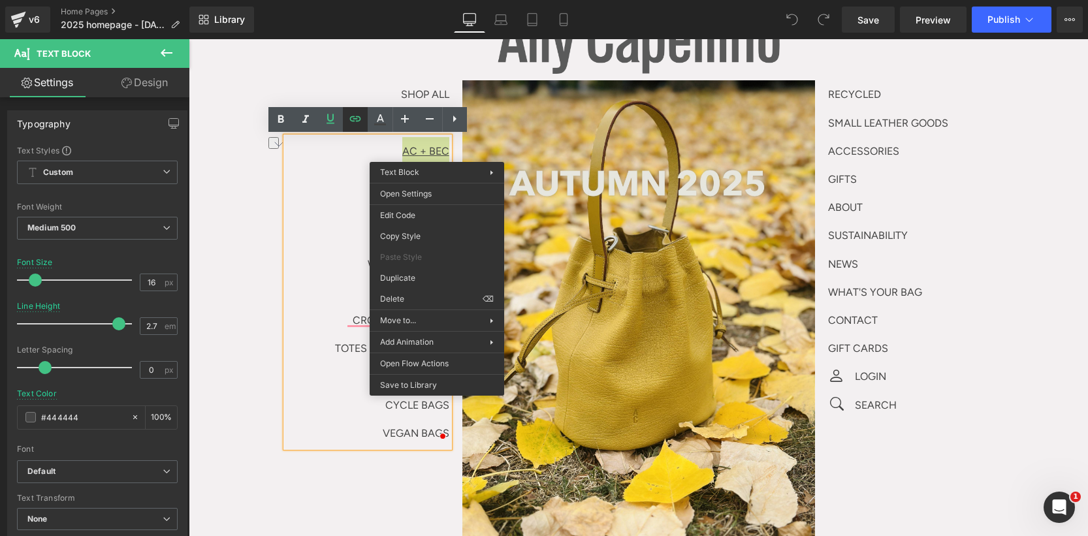
click at [357, 117] on icon at bounding box center [354, 118] width 11 height 5
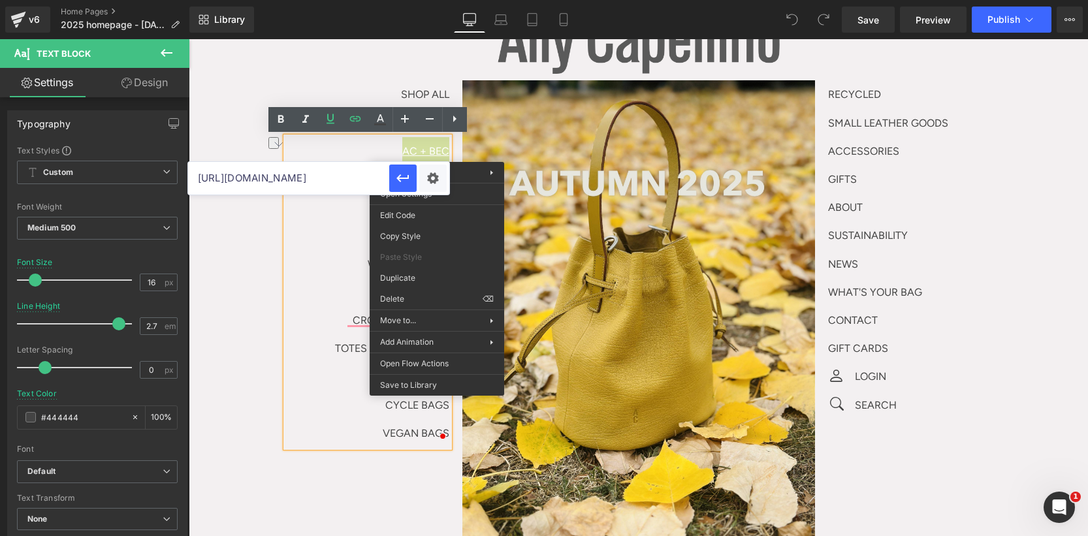
click at [349, 185] on input "[URL][DOMAIN_NAME]" at bounding box center [288, 178] width 201 height 33
click at [349, 180] on input "[URL][DOMAIN_NAME]" at bounding box center [288, 178] width 201 height 33
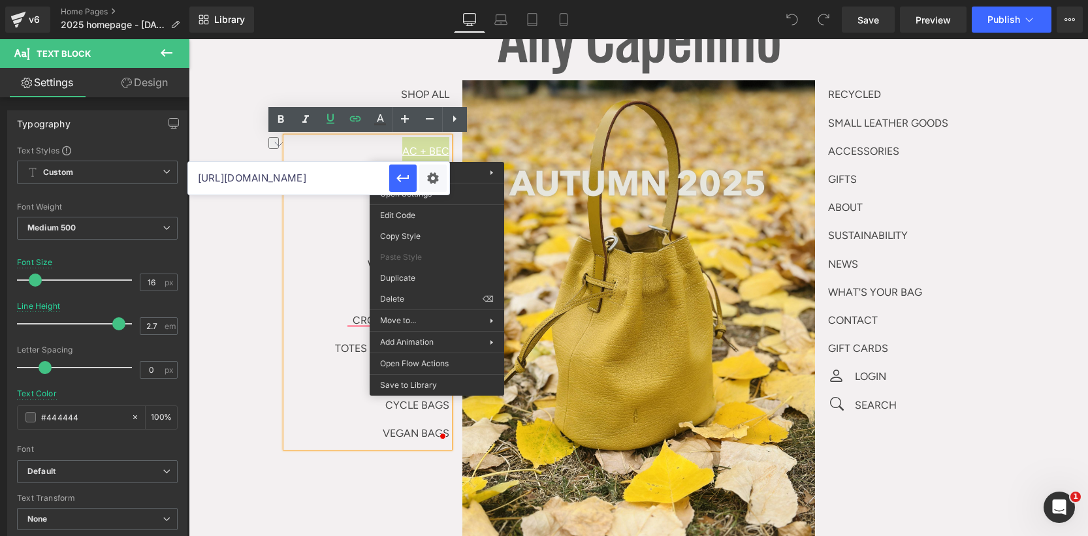
paste input "pages/styling-by-bec-x-ally-capellino-round-tw"
type input "https://www.allycapellino.co.uk/pages/styling-by-bec-x-ally-capellino-round-two"
drag, startPoint x: 408, startPoint y: 176, endPoint x: 430, endPoint y: 177, distance: 22.2
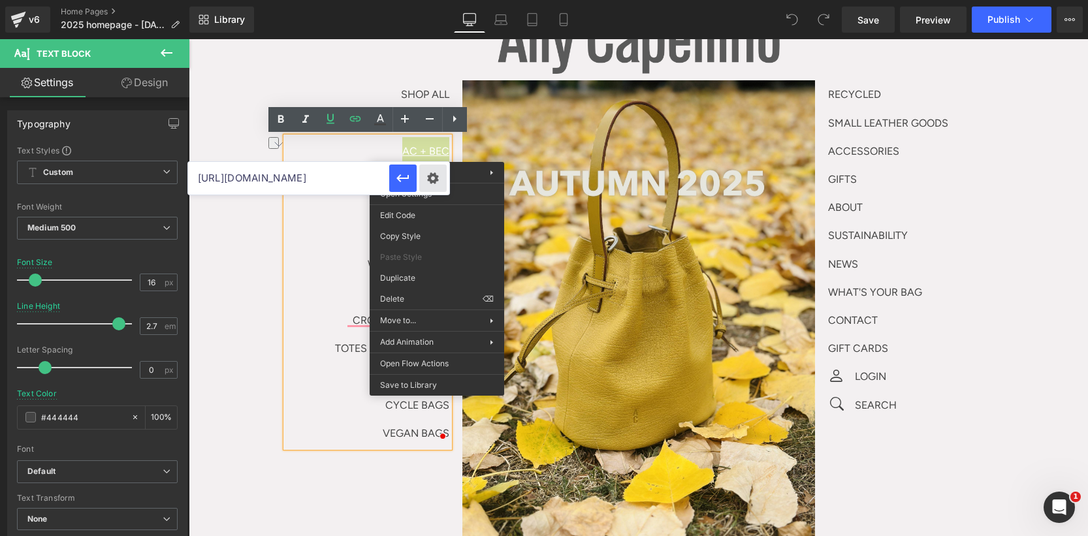
click at [430, 177] on div at bounding box center [419, 178] width 60 height 33
click at [430, 0] on div "Text Color Highlight Color #333333 Edit or remove link: Edit - Unlink - Cancel …" at bounding box center [544, 0] width 1088 height 0
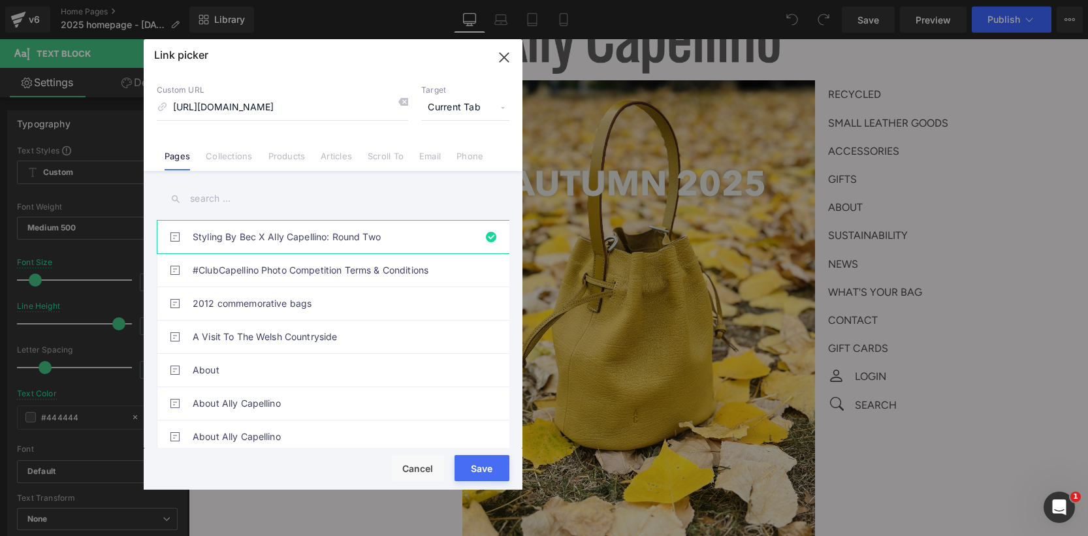
click at [476, 456] on button "Save" at bounding box center [481, 468] width 55 height 26
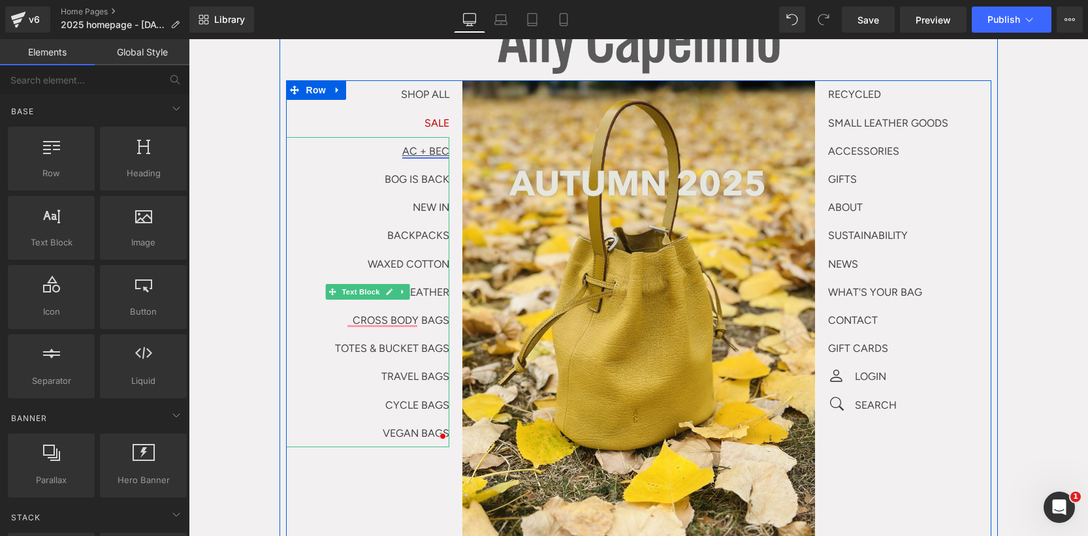
click at [419, 187] on p "BOG IS BACK" at bounding box center [367, 179] width 163 height 28
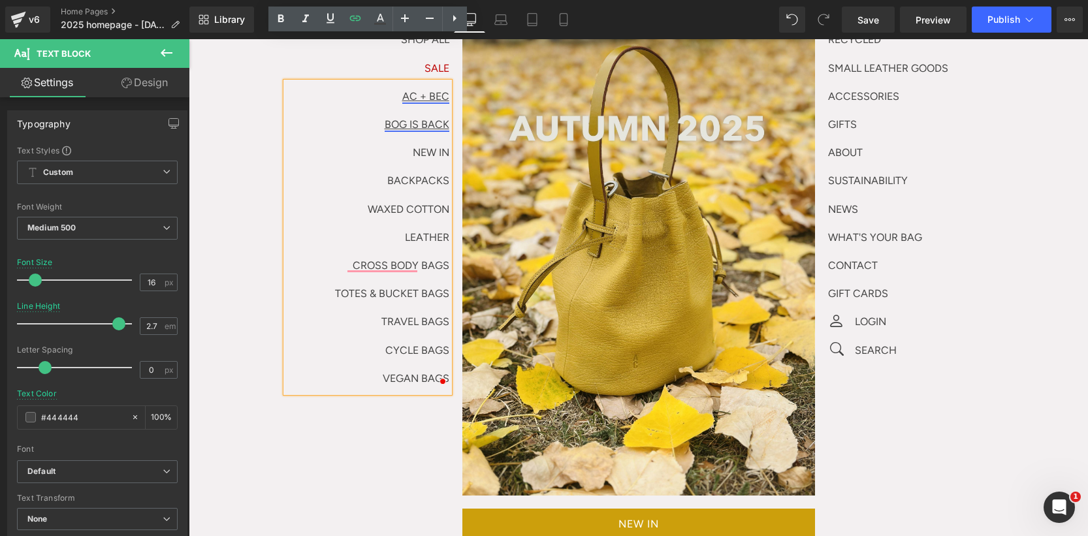
scroll to position [168, 0]
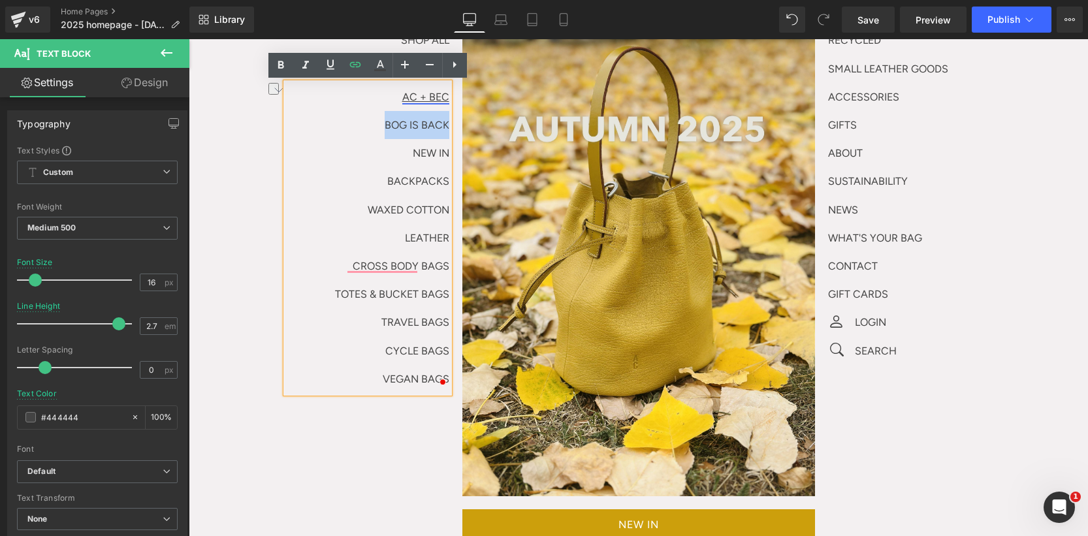
drag, startPoint x: 378, startPoint y: 127, endPoint x: 449, endPoint y: 124, distance: 70.6
click at [449, 124] on div "AC + BEC BOG IS BACK NEW IN BACKPACKS WAXED COTTON LEATHER CROSS BODY BAGS TOTE…" at bounding box center [367, 238] width 163 height 310
copy link "BOG IS BACK"
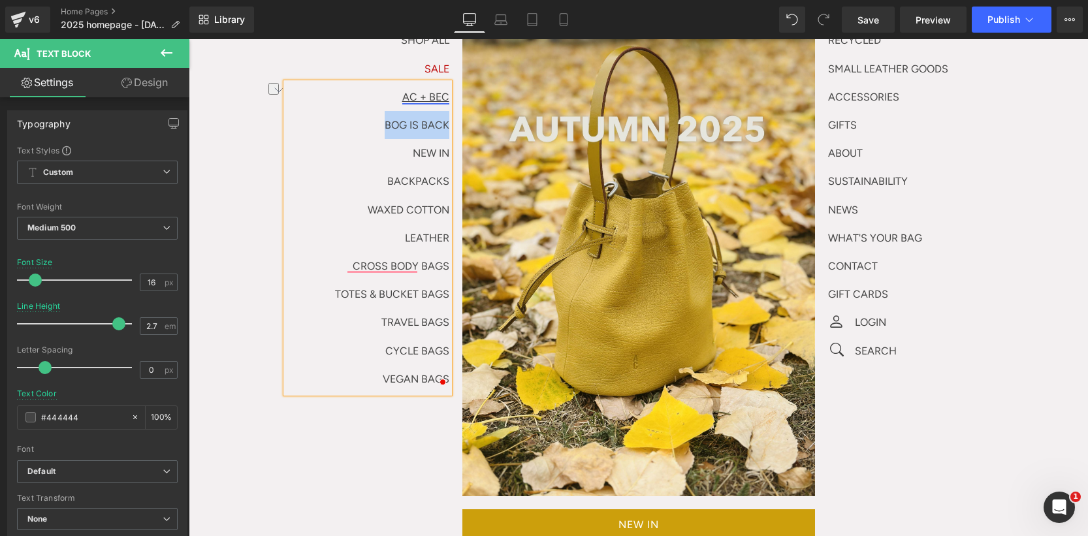
click at [449, 124] on div "AC + BEC BOG IS BACK NEW IN BACKPACKS WAXED COTTON LEATHER CROSS BODY BAGS TOTE…" at bounding box center [367, 238] width 163 height 310
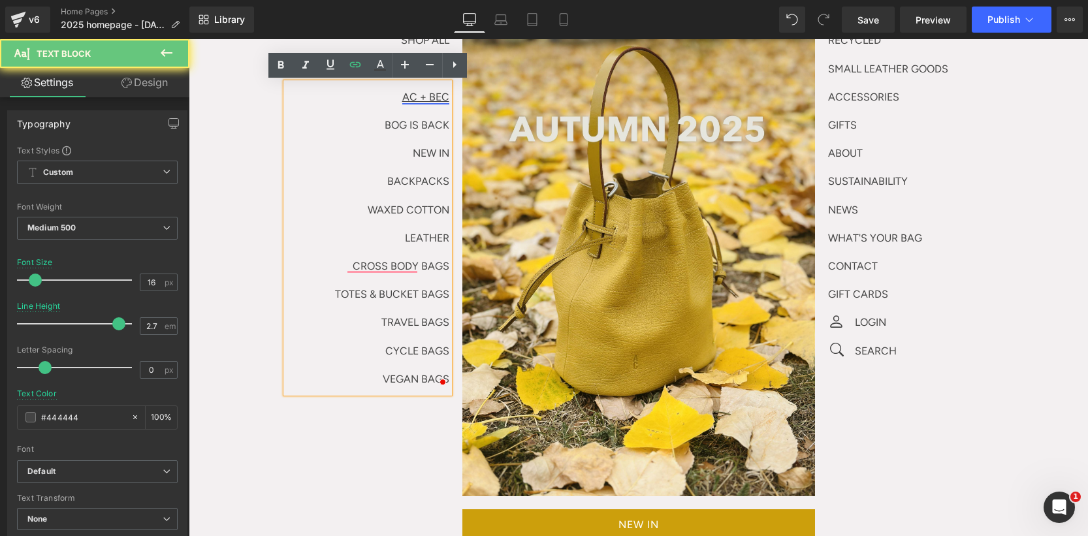
click at [449, 125] on div "AC + BEC BOG IS BACK NEW IN BACKPACKS WAXED COTTON LEATHER CROSS BODY BAGS TOTE…" at bounding box center [367, 238] width 163 height 310
click at [433, 125] on link "BOG IS BACK" at bounding box center [417, 125] width 65 height 12
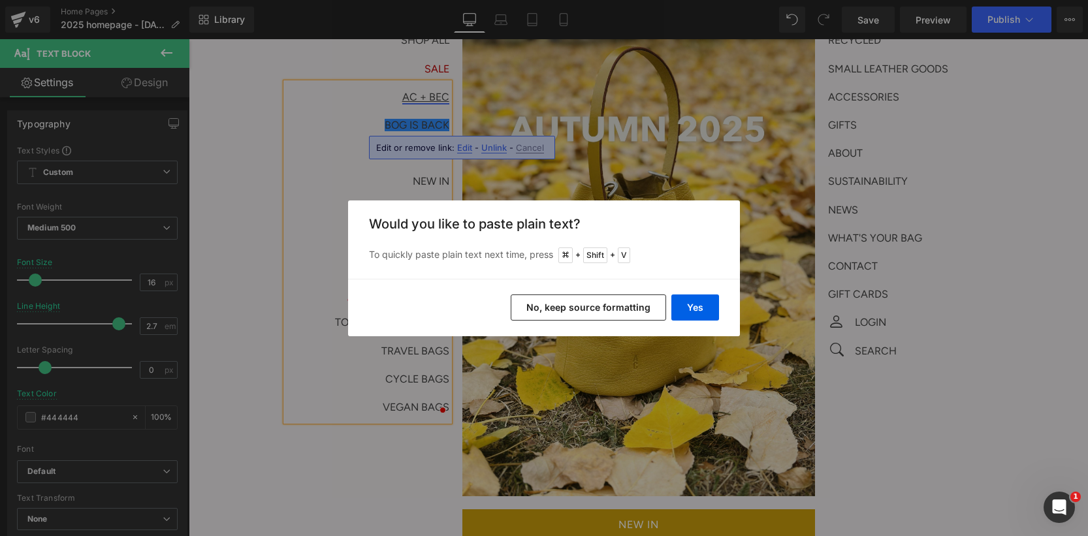
click at [603, 306] on button "No, keep source formatting" at bounding box center [588, 307] width 155 height 26
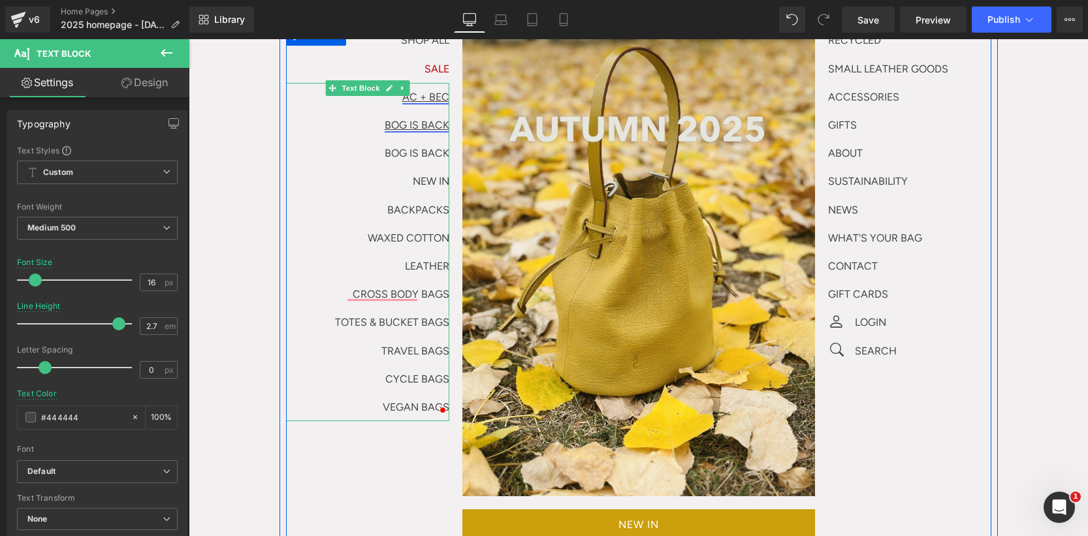
click at [420, 131] on p "BOG IS BACK" at bounding box center [367, 125] width 163 height 28
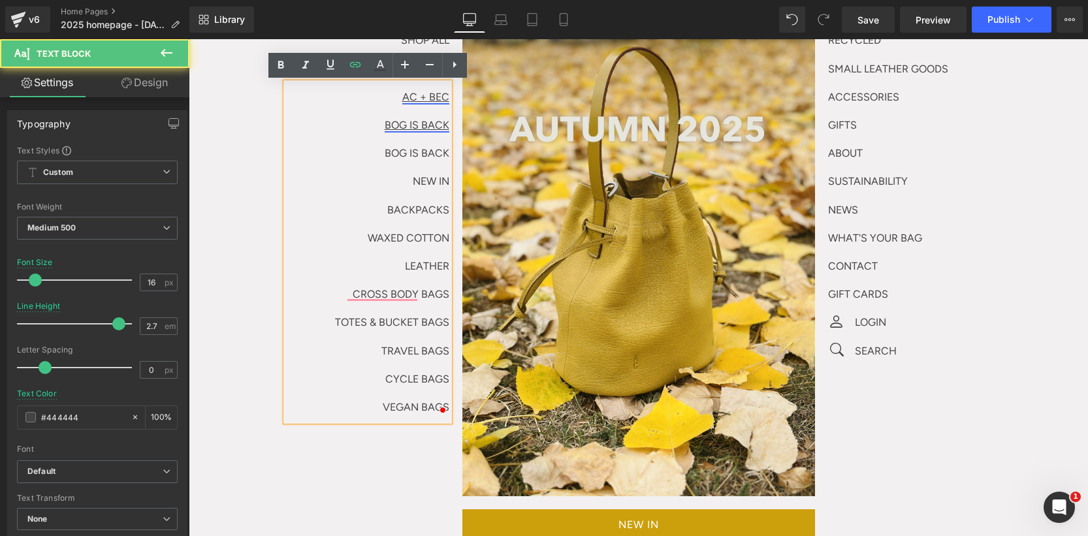
click at [445, 125] on link "BOG IS BACK" at bounding box center [417, 125] width 65 height 12
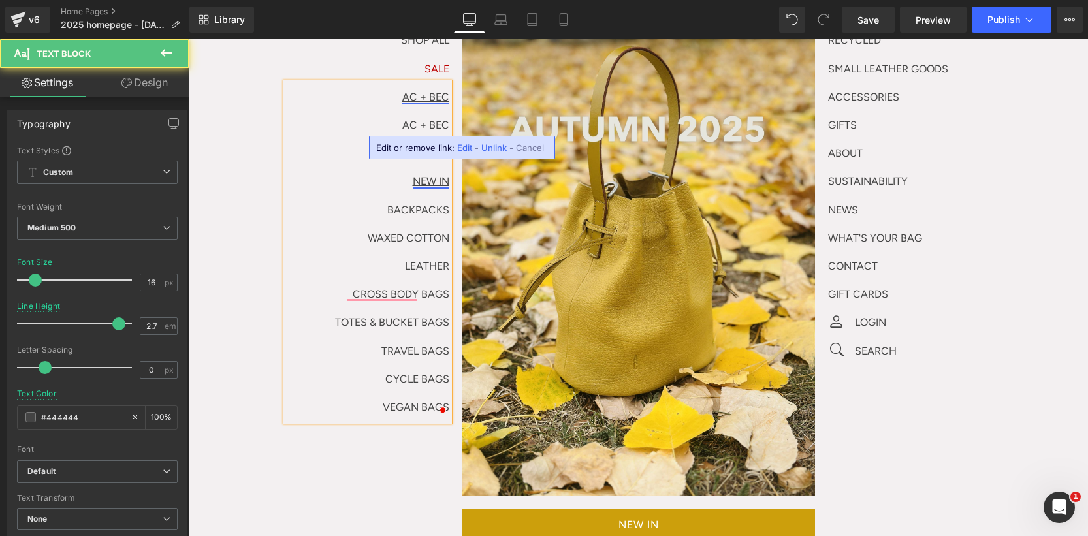
click at [433, 177] on link "NEW IN" at bounding box center [431, 181] width 37 height 12
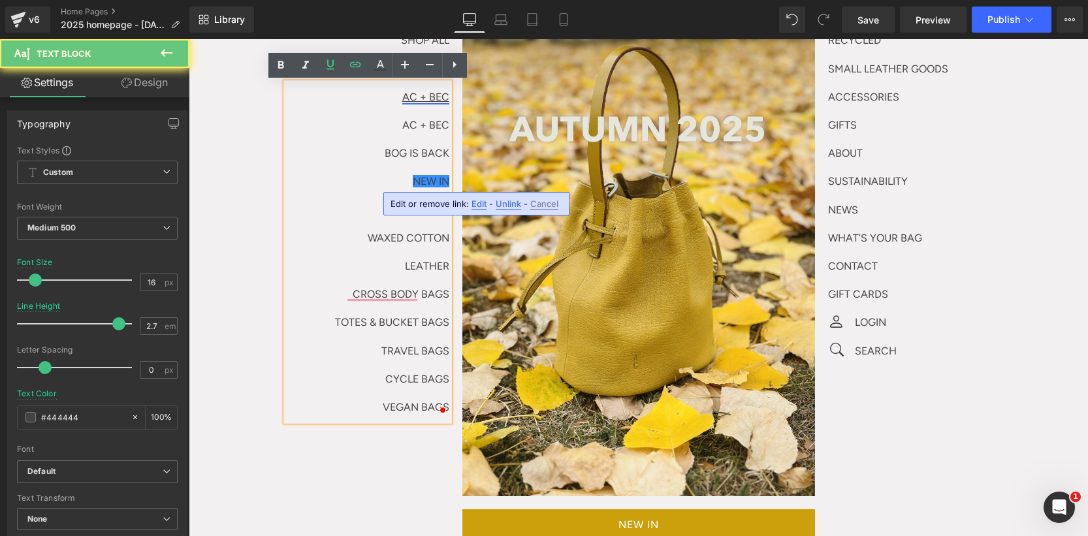
click at [432, 98] on link "AC + BEC" at bounding box center [425, 97] width 47 height 12
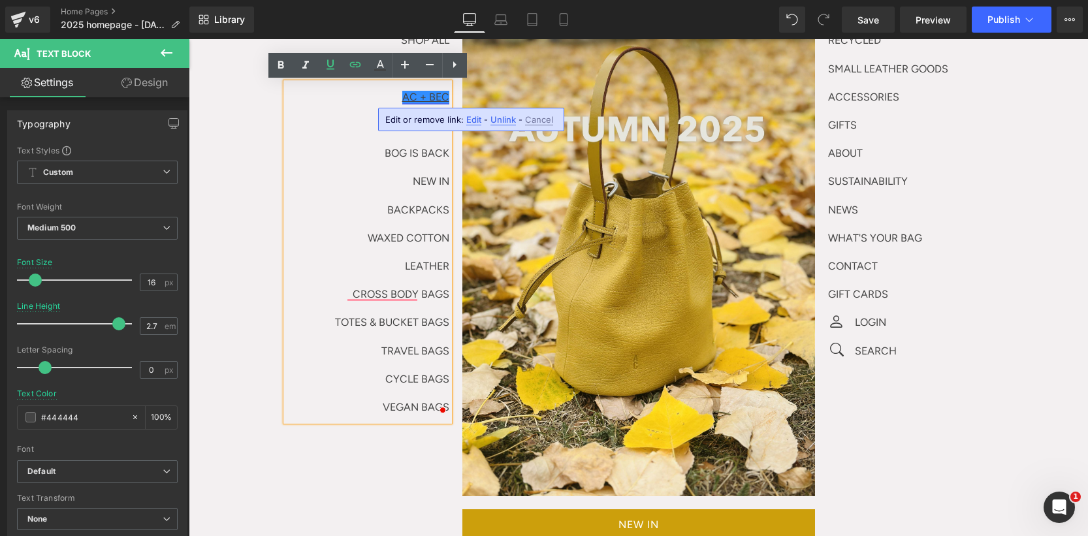
click at [471, 119] on span "Edit" at bounding box center [473, 119] width 15 height 11
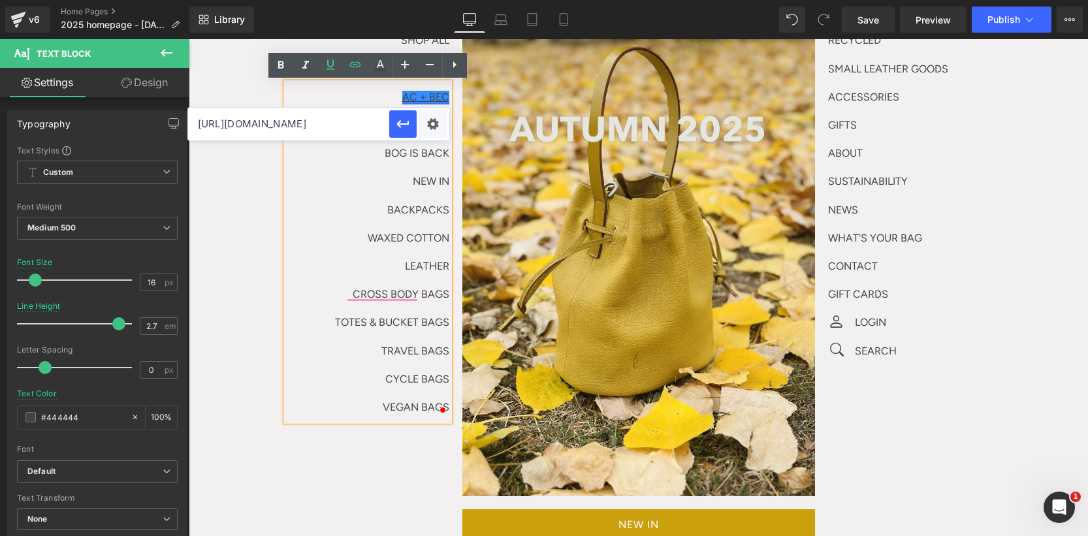
click at [281, 127] on input "https://www.allycapellino.co.uk/pages/styling-by-bec-x-ally-capellino-round-two" at bounding box center [288, 124] width 201 height 33
drag, startPoint x: 359, startPoint y: 125, endPoint x: 400, endPoint y: 124, distance: 41.1
click at [400, 124] on div "https://www.allycapellino.co.uk/pages/styling-by-bec-x-ally-capellino-round-two" at bounding box center [318, 124] width 261 height 33
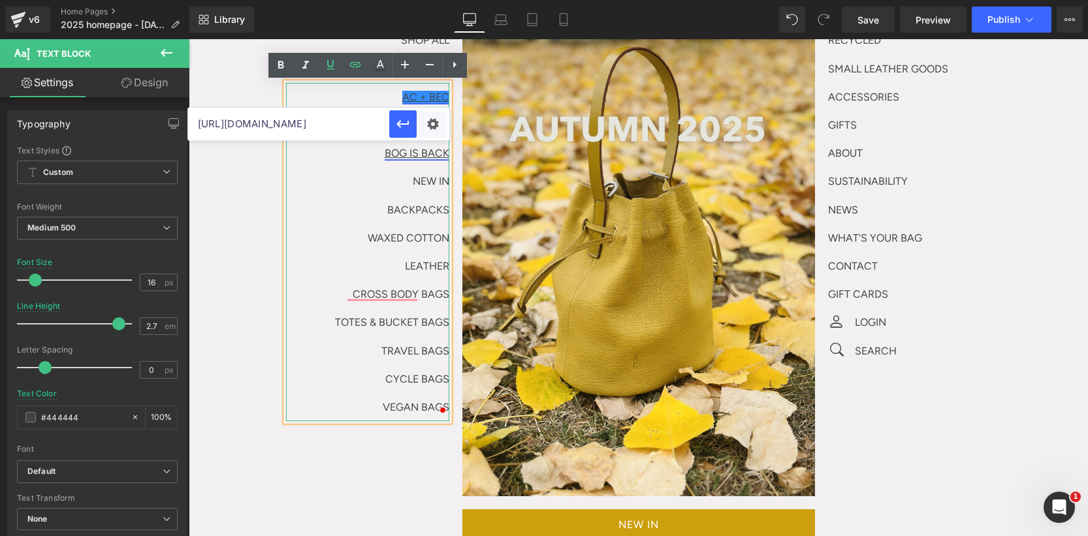
click at [418, 151] on link "BOG IS BACK" at bounding box center [417, 153] width 65 height 12
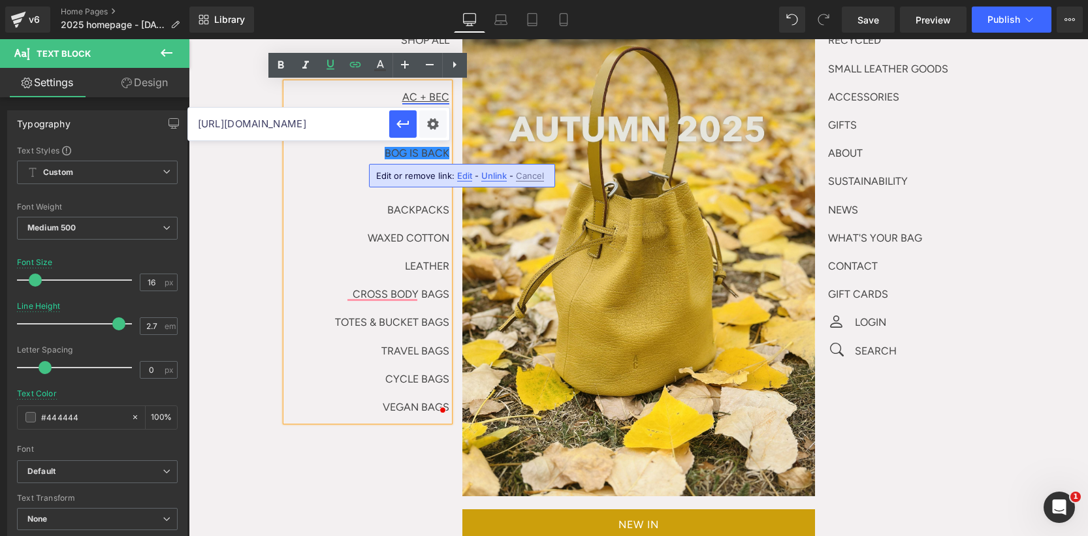
click at [371, 250] on p "WAXED COTTON" at bounding box center [367, 238] width 163 height 28
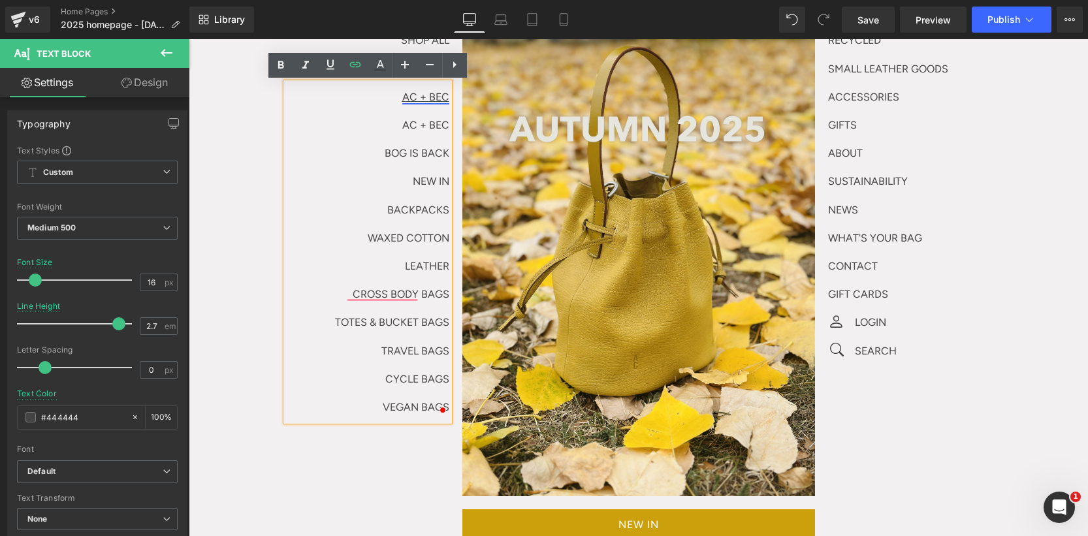
click at [427, 125] on p "AC + BEC" at bounding box center [367, 125] width 163 height 28
drag, startPoint x: 400, startPoint y: 125, endPoint x: 439, endPoint y: 129, distance: 39.4
click at [448, 125] on p "AC + BEC" at bounding box center [367, 125] width 163 height 28
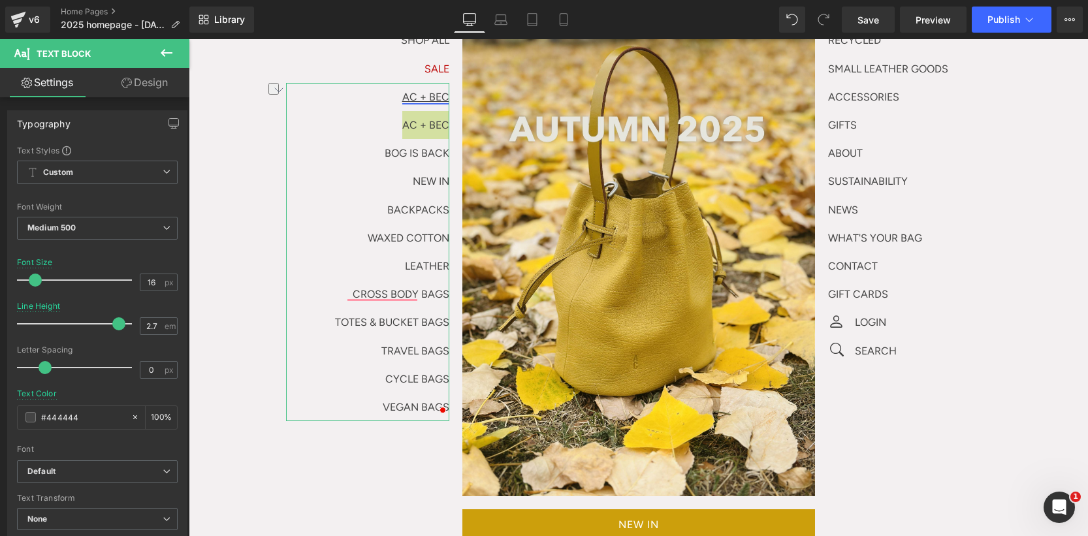
click at [153, 88] on link "Design" at bounding box center [144, 82] width 95 height 29
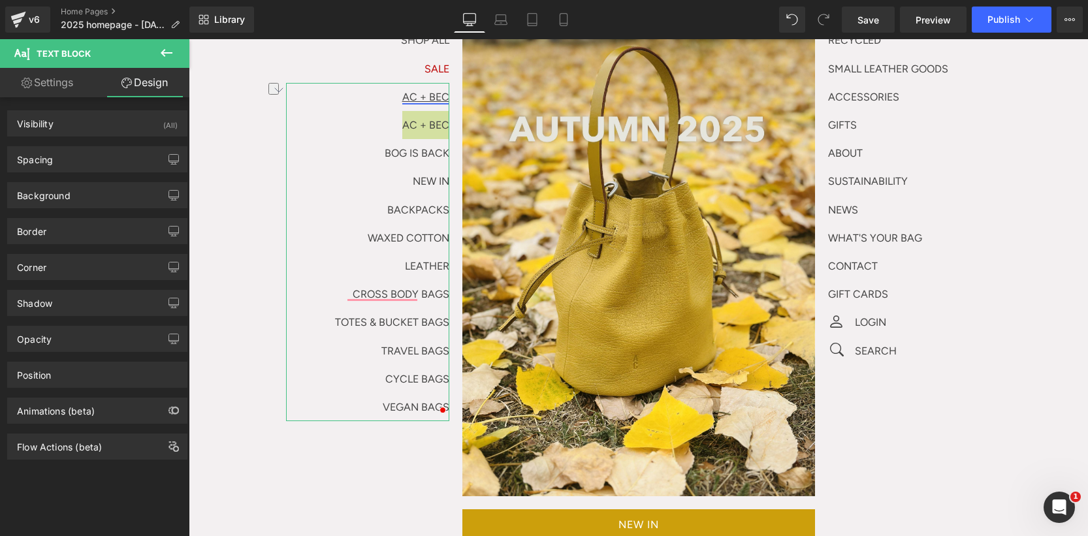
click at [71, 82] on link "Settings" at bounding box center [47, 82] width 95 height 29
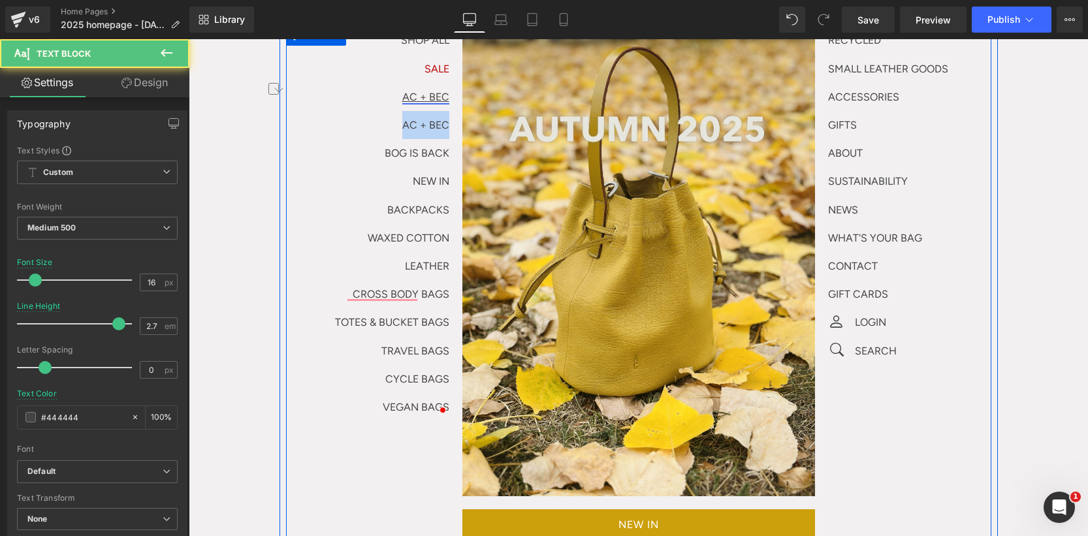
click at [426, 123] on p "AC + BEC" at bounding box center [367, 125] width 163 height 28
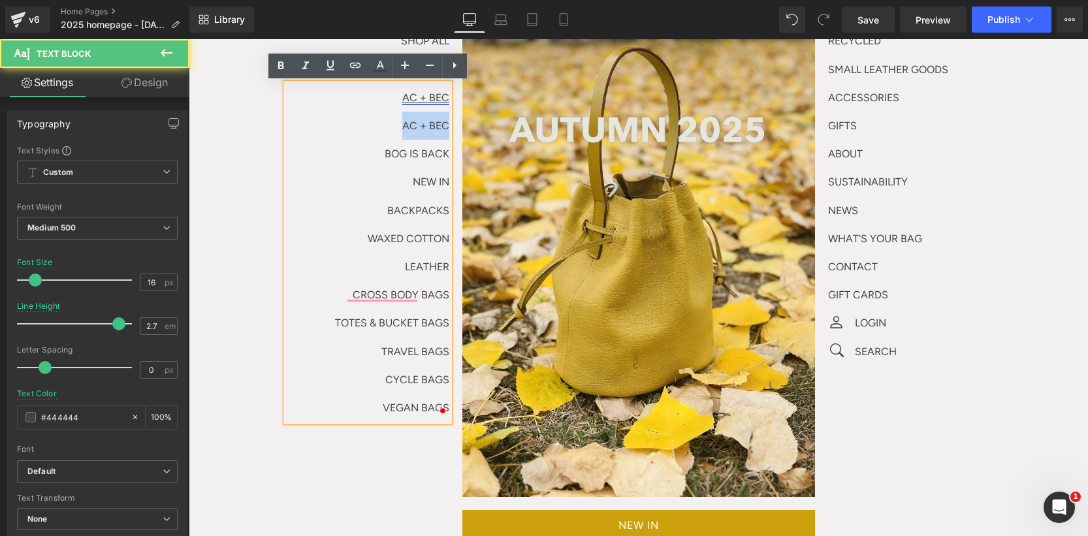
drag, startPoint x: 426, startPoint y: 126, endPoint x: 449, endPoint y: 126, distance: 22.8
click at [449, 126] on p "AC + BEC" at bounding box center [367, 126] width 163 height 28
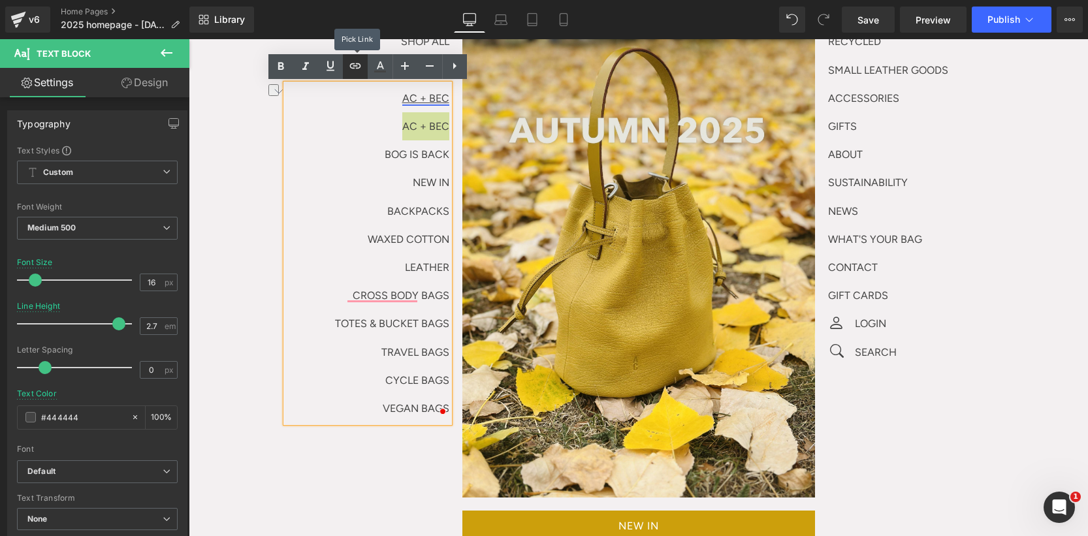
click at [362, 70] on icon at bounding box center [355, 66] width 16 height 16
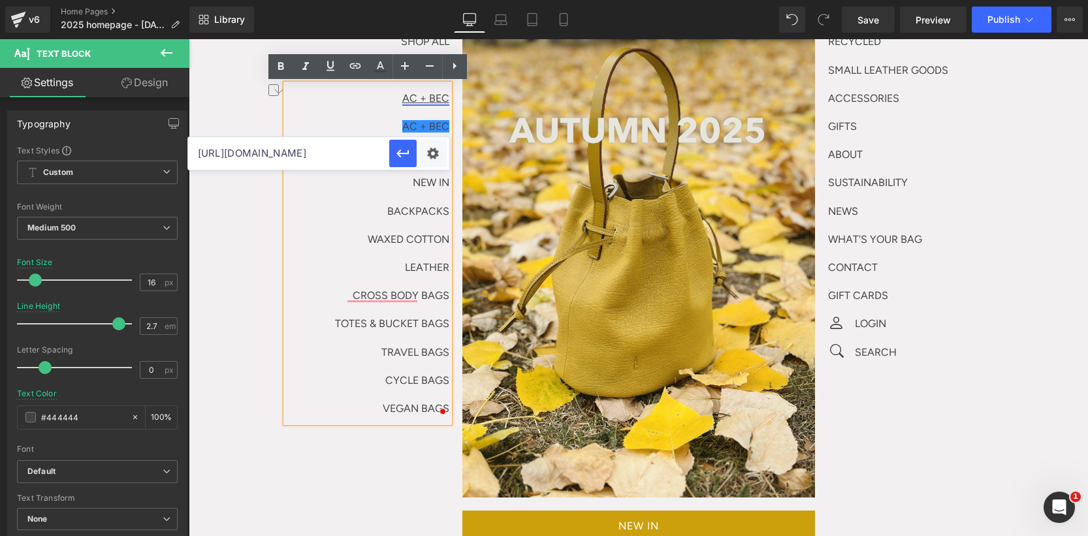
click at [319, 153] on input "https://www.allycapellino.co.uk/pages/styling-by-bec-x-ally-capellino-round-two" at bounding box center [288, 153] width 201 height 33
paste input "https://www.allycapellino.co.uk/pages/styling-by-bec-x-ally-capellino-round-two"
type input "https://www.allycapellino.co.uk/pages/styling-by-bec-x-ally-capellino-round-two"
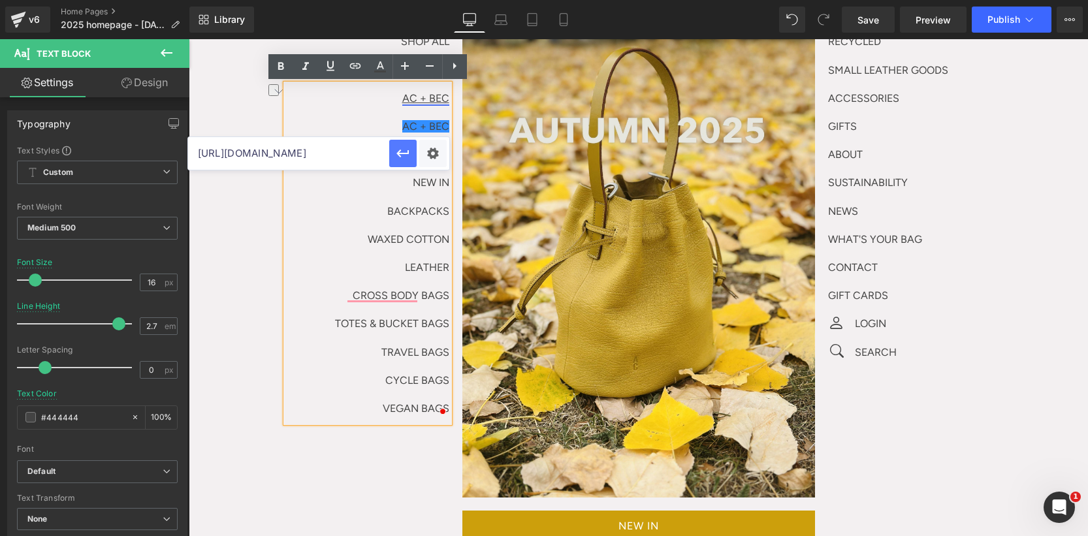
click at [398, 154] on icon "button" at bounding box center [402, 154] width 12 height 8
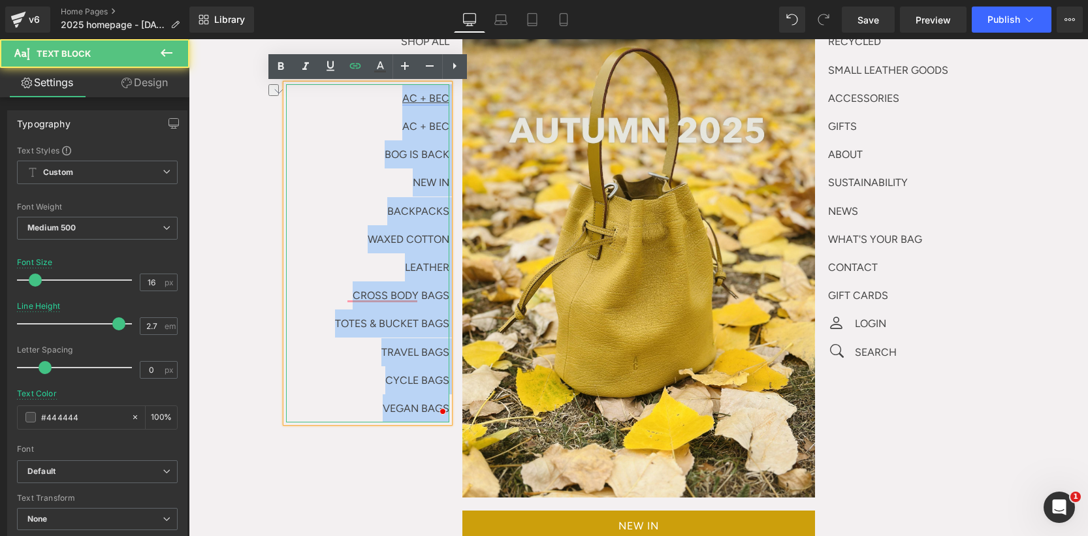
drag, startPoint x: 409, startPoint y: 96, endPoint x: 450, endPoint y: 97, distance: 41.1
click at [449, 97] on div "AC + BEC AC + BEC BOG IS BACK NEW IN BACKPACKS WAXED COTTON LEATHER CROSS BODY …" at bounding box center [367, 253] width 163 height 338
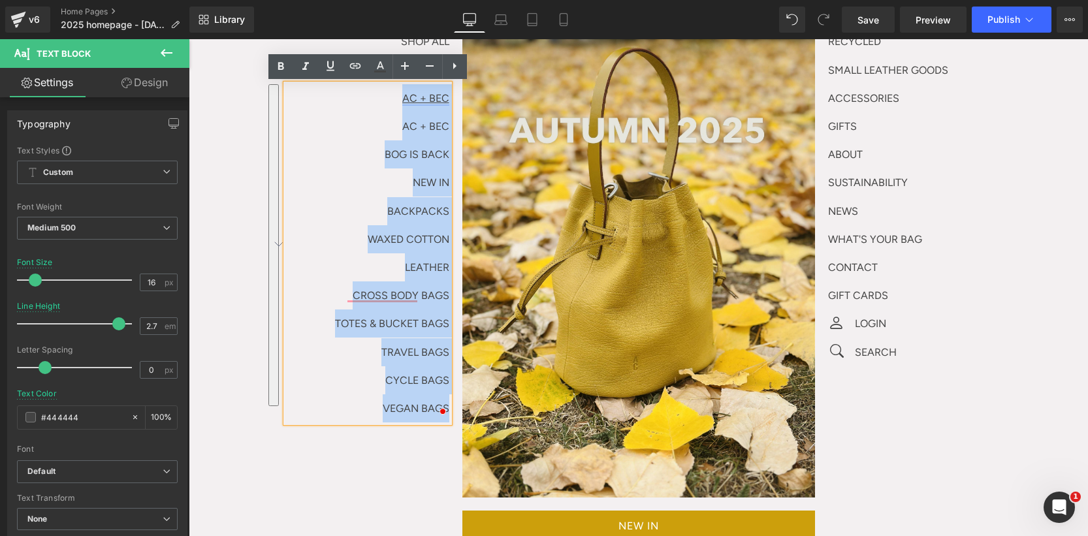
click at [418, 118] on p "AC + BEC" at bounding box center [367, 126] width 163 height 28
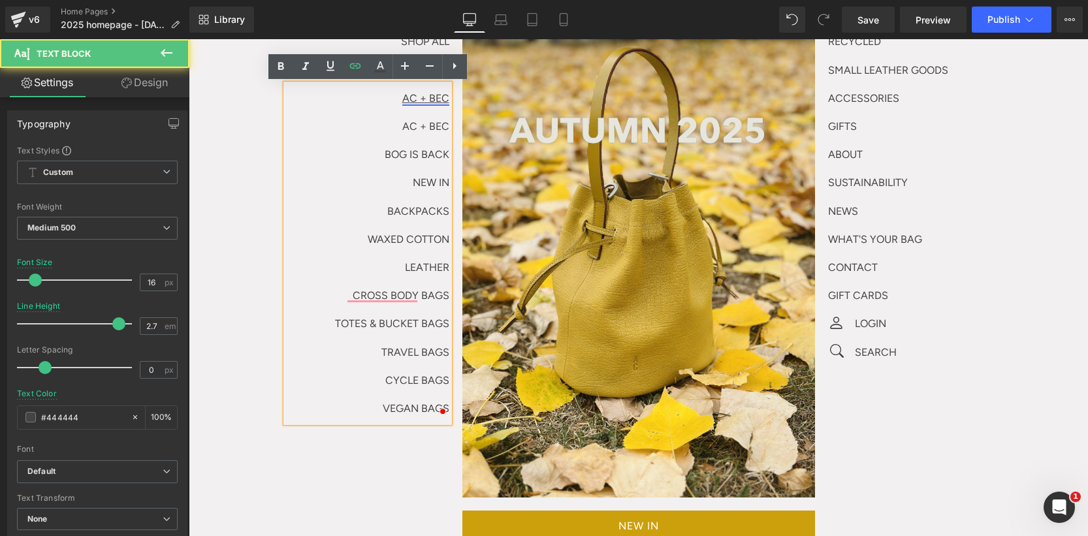
click at [399, 127] on p "AC + BEC" at bounding box center [367, 126] width 163 height 28
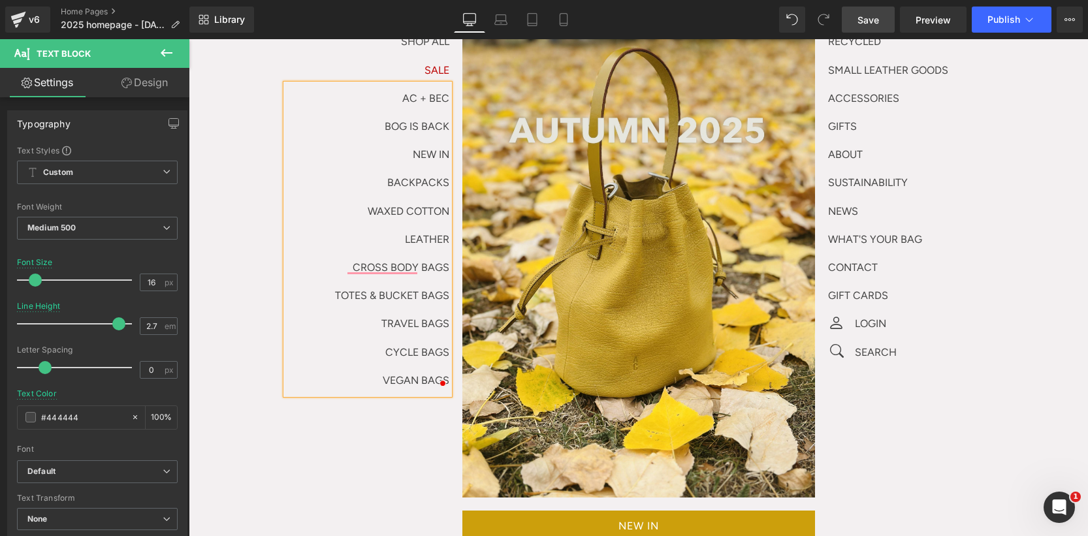
drag, startPoint x: 872, startPoint y: 25, endPoint x: 670, endPoint y: 2, distance: 203.1
click at [872, 25] on span "Save" at bounding box center [868, 20] width 22 height 14
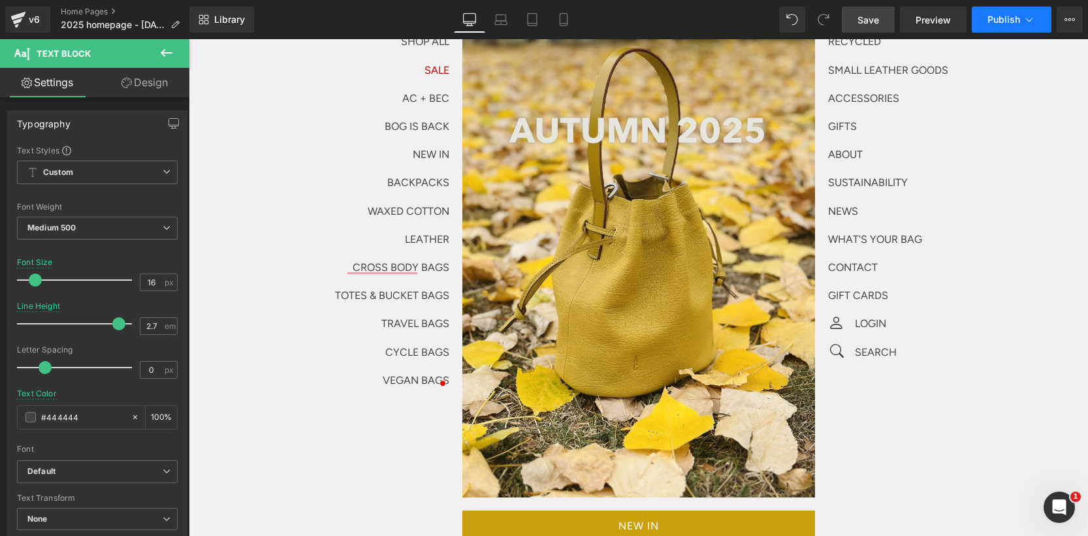
click at [990, 29] on button "Publish" at bounding box center [1011, 20] width 80 height 26
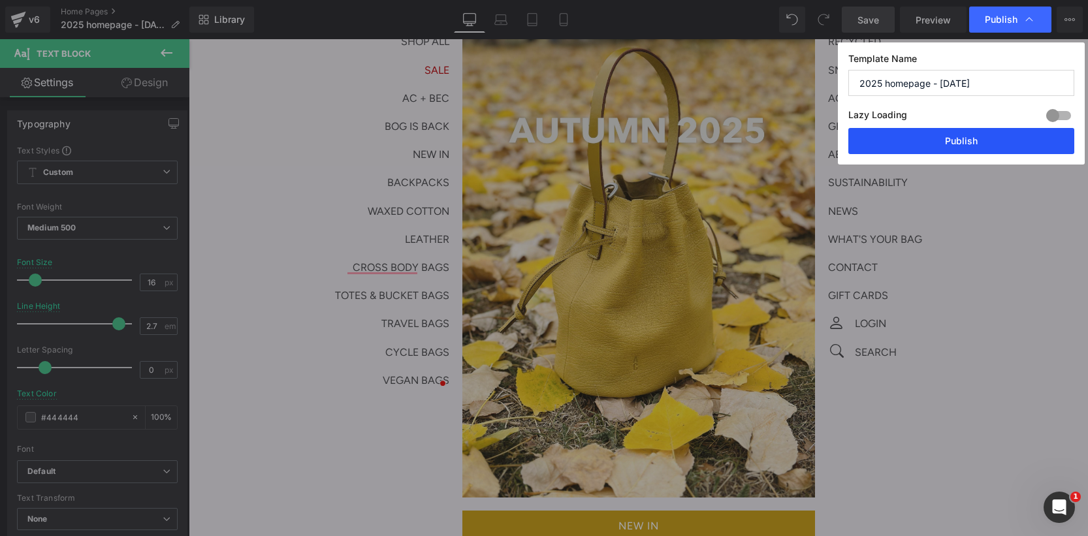
click at [990, 140] on button "Publish" at bounding box center [961, 141] width 226 height 26
